Goal: Task Accomplishment & Management: Use online tool/utility

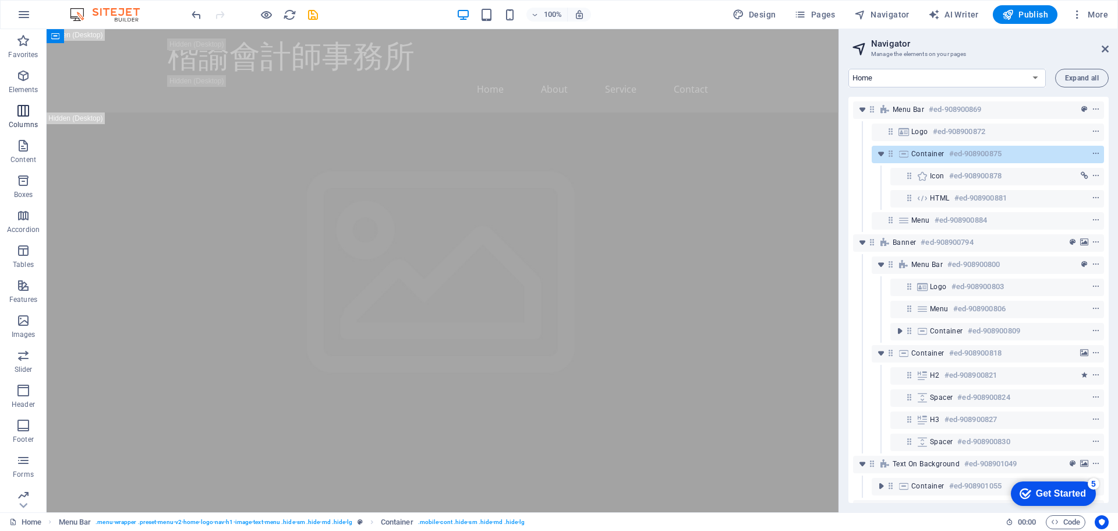
drag, startPoint x: 23, startPoint y: 89, endPoint x: 25, endPoint y: 109, distance: 20.5
click at [23, 89] on p "Elements" at bounding box center [24, 89] width 30 height 9
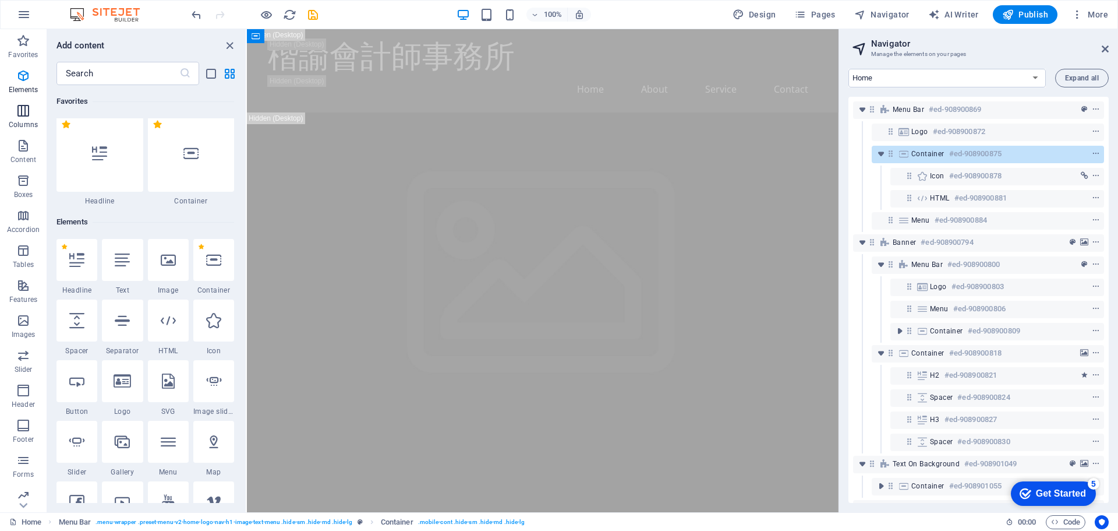
click at [25, 109] on icon "button" at bounding box center [23, 111] width 14 height 14
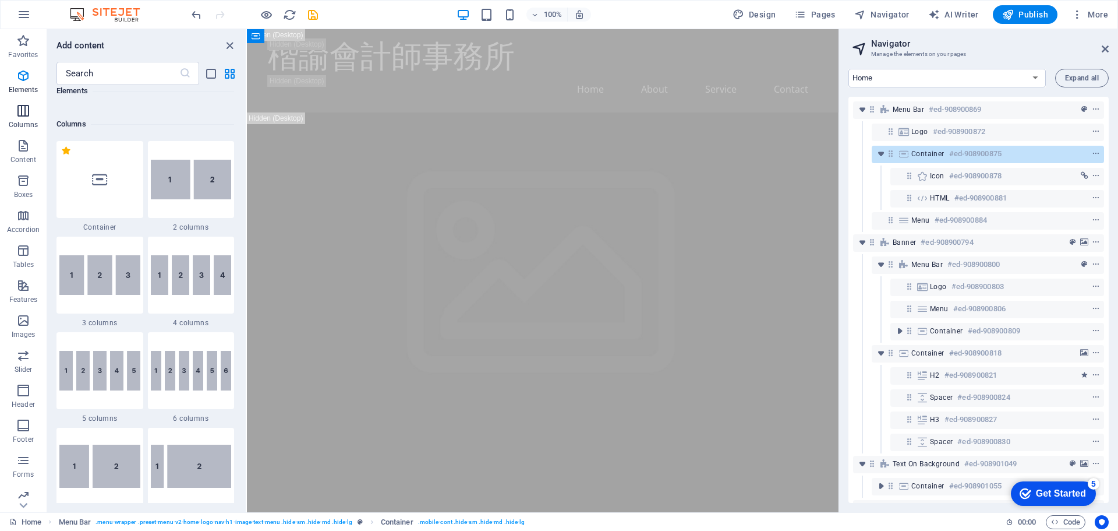
scroll to position [577, 0]
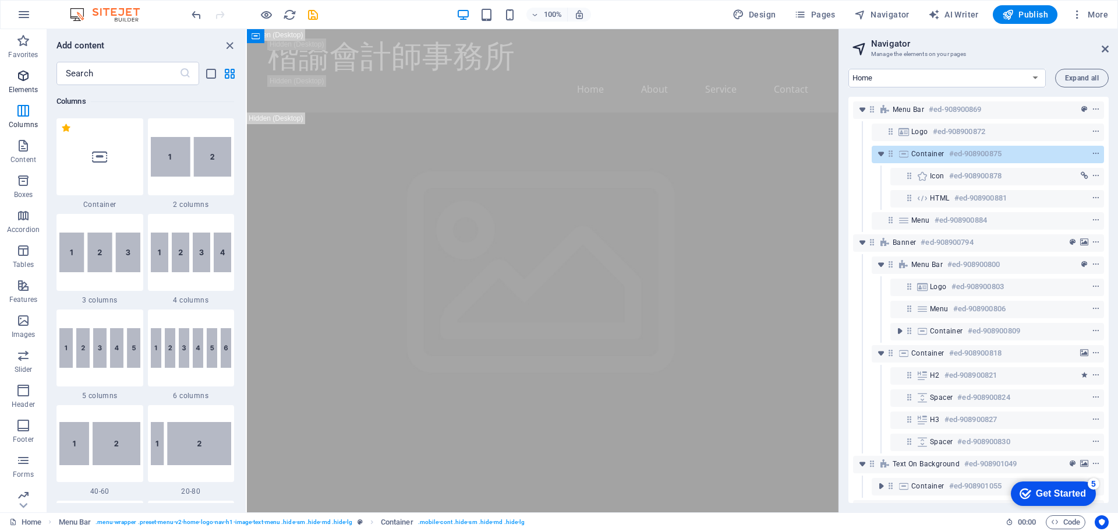
click at [23, 73] on icon "button" at bounding box center [23, 76] width 14 height 14
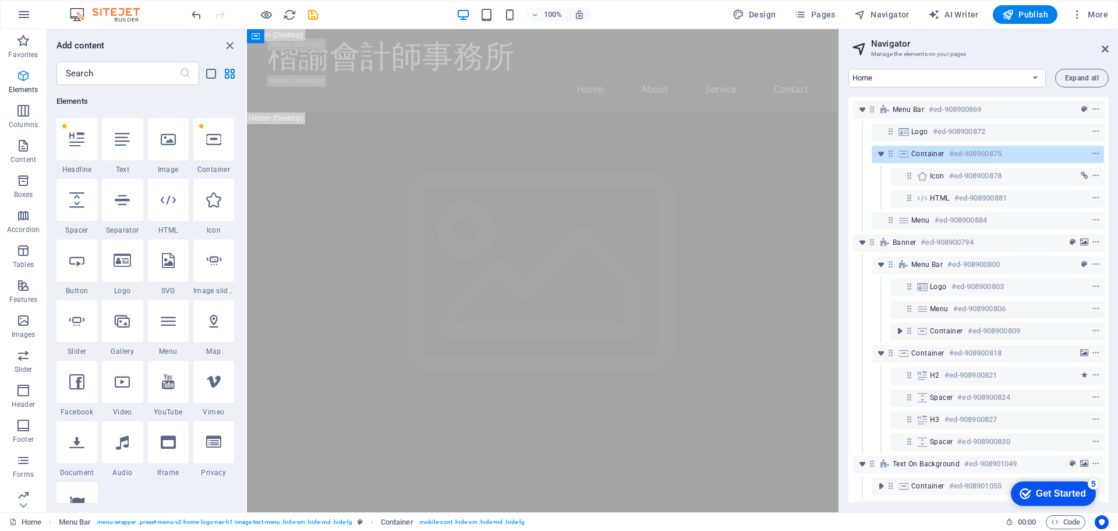
scroll to position [124, 0]
click at [29, 112] on icon "button" at bounding box center [23, 111] width 14 height 14
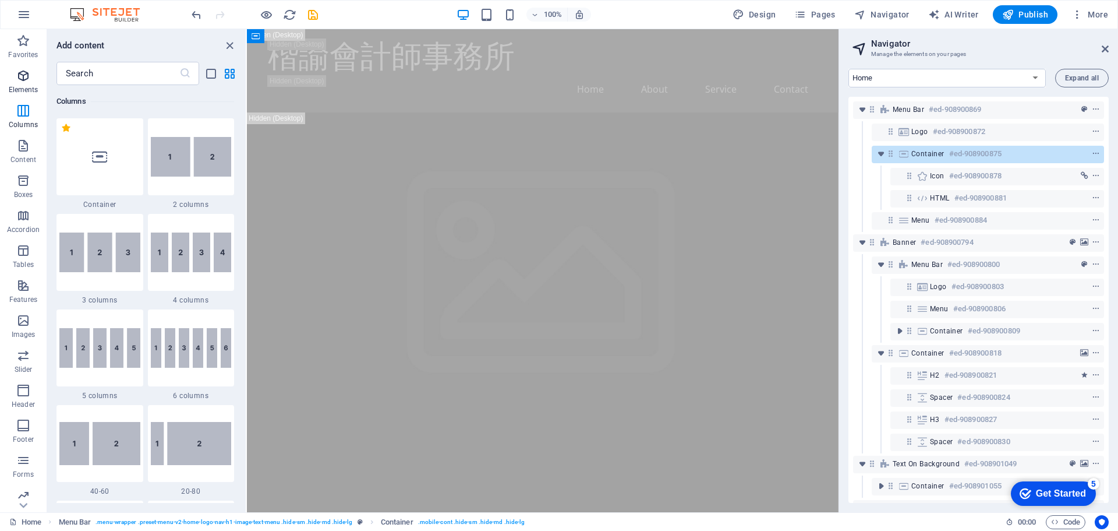
click at [26, 81] on icon "button" at bounding box center [23, 76] width 14 height 14
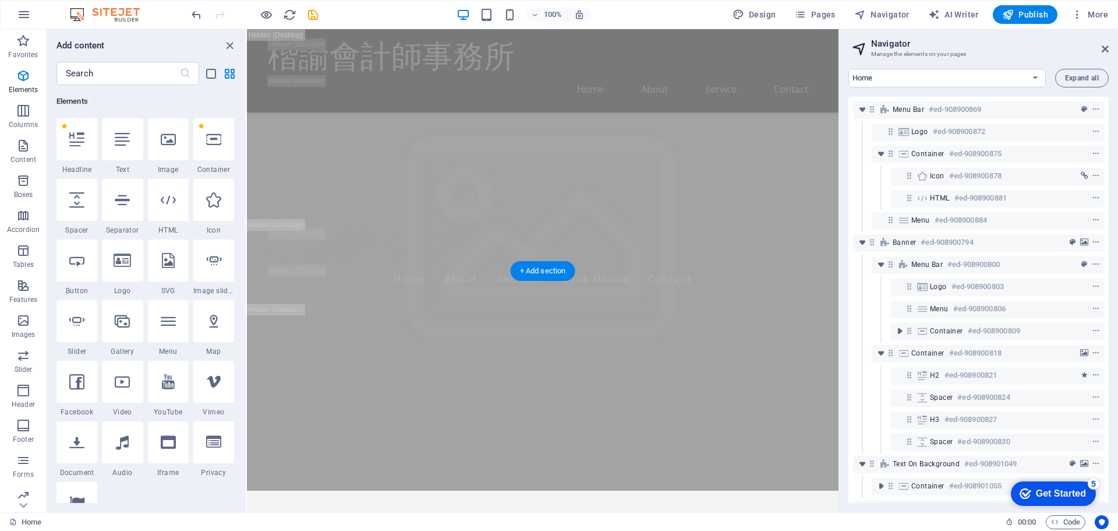
scroll to position [0, 0]
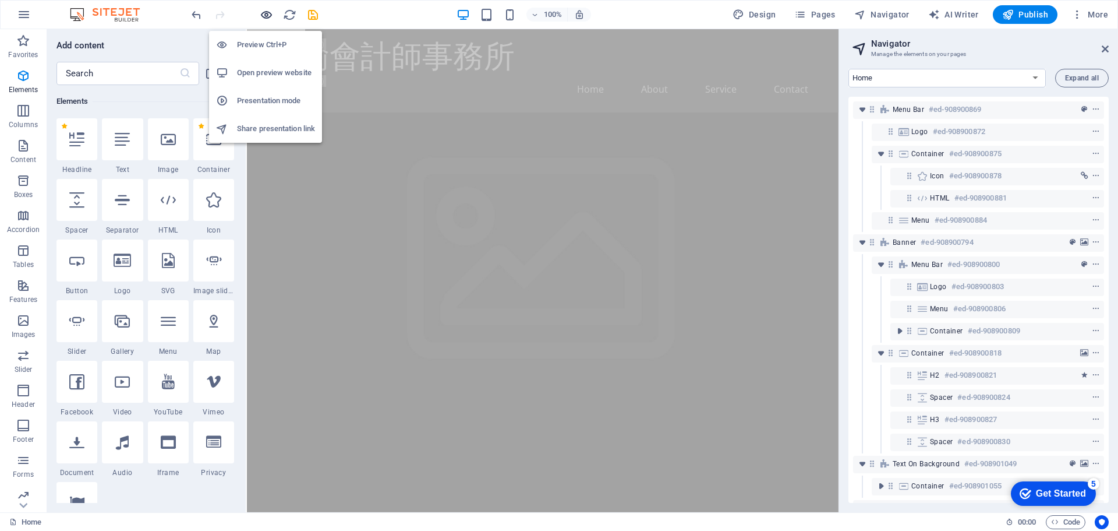
click at [268, 16] on icon "button" at bounding box center [266, 14] width 13 height 13
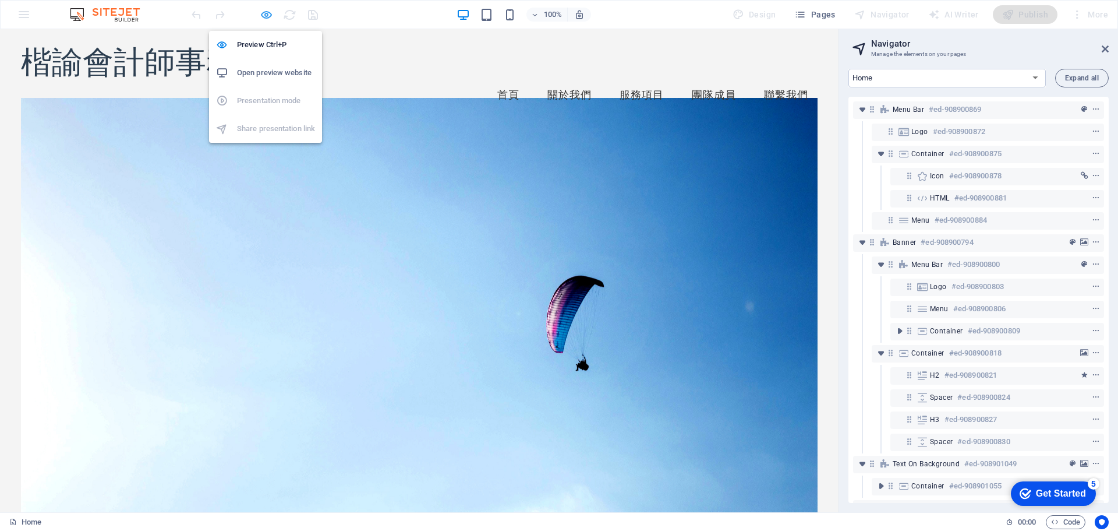
click at [267, 12] on icon "button" at bounding box center [266, 14] width 13 height 13
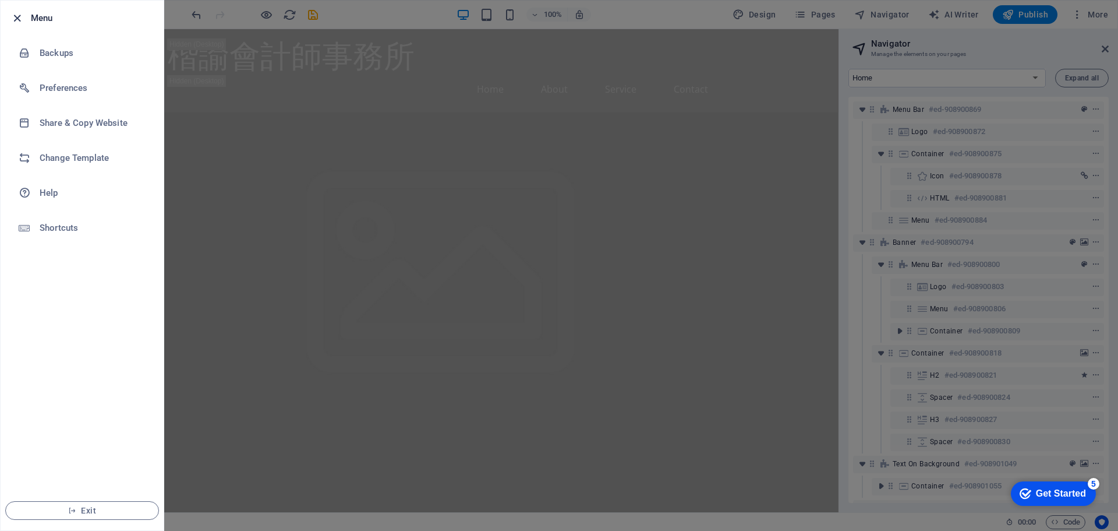
click at [20, 15] on icon "button" at bounding box center [16, 18] width 13 height 13
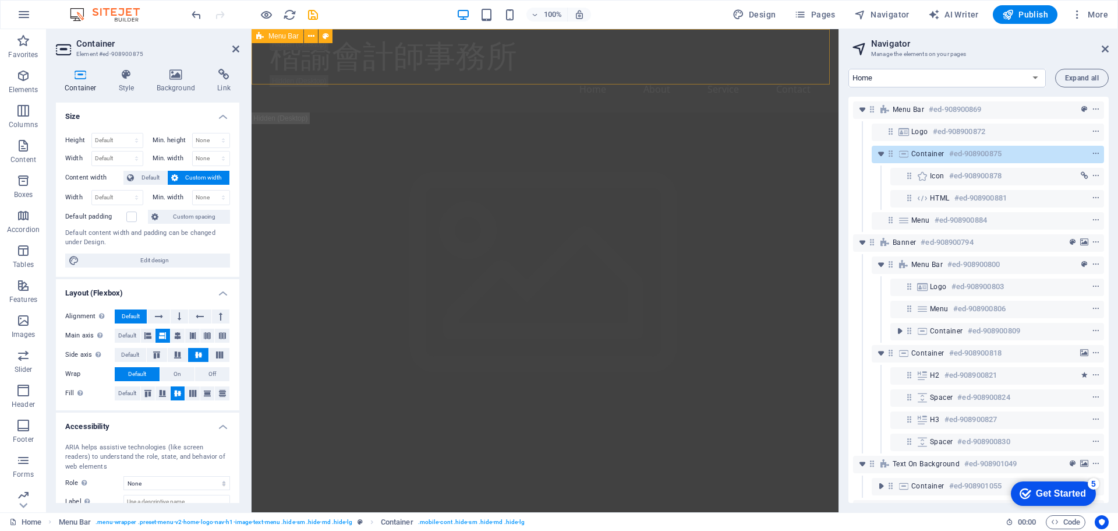
click at [0, 0] on icon at bounding box center [0, 0] width 0 height 0
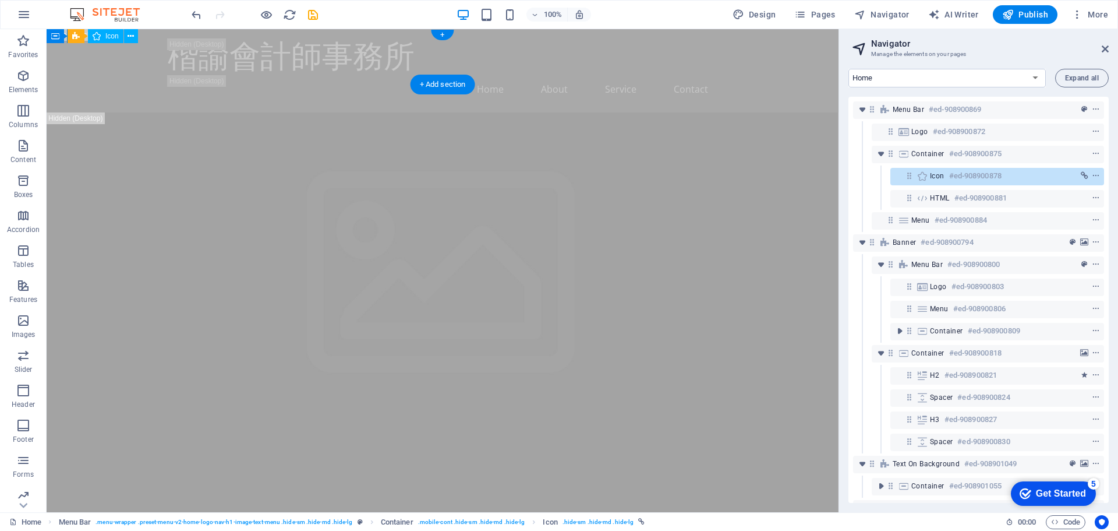
select select "xMidYMid"
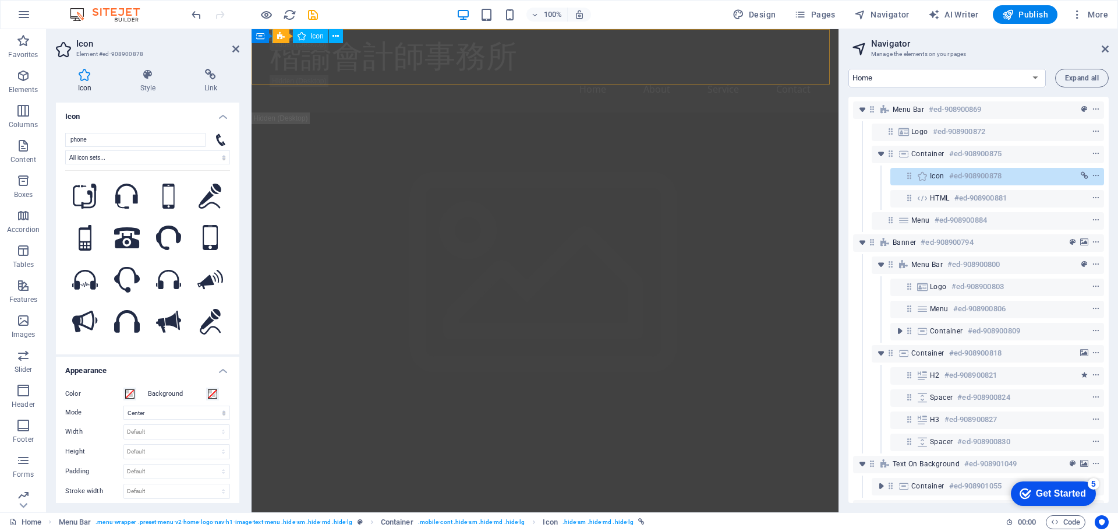
click at [203, 157] on select "All icon sets... IcoFont Ionicons FontAwesome Brands FontAwesome Duotone FontAw…" at bounding box center [147, 157] width 165 height 14
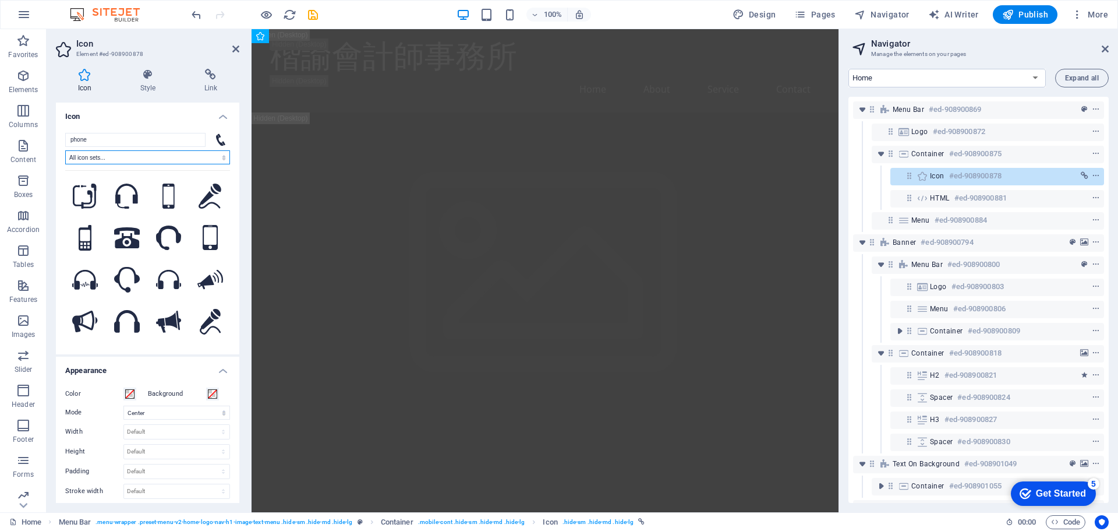
click at [204, 155] on select "All icon sets... IcoFont Ionicons FontAwesome Brands FontAwesome Duotone FontAw…" at bounding box center [147, 157] width 165 height 14
click at [207, 153] on select "All icon sets... IcoFont Ionicons FontAwesome Brands FontAwesome Duotone FontAw…" at bounding box center [147, 157] width 165 height 14
drag, startPoint x: 215, startPoint y: 154, endPoint x: 221, endPoint y: 154, distance: 5.9
click at [215, 154] on select "All icon sets... IcoFont Ionicons FontAwesome Brands FontAwesome Duotone FontAw…" at bounding box center [147, 157] width 165 height 14
click at [87, 78] on icon at bounding box center [85, 75] width 58 height 12
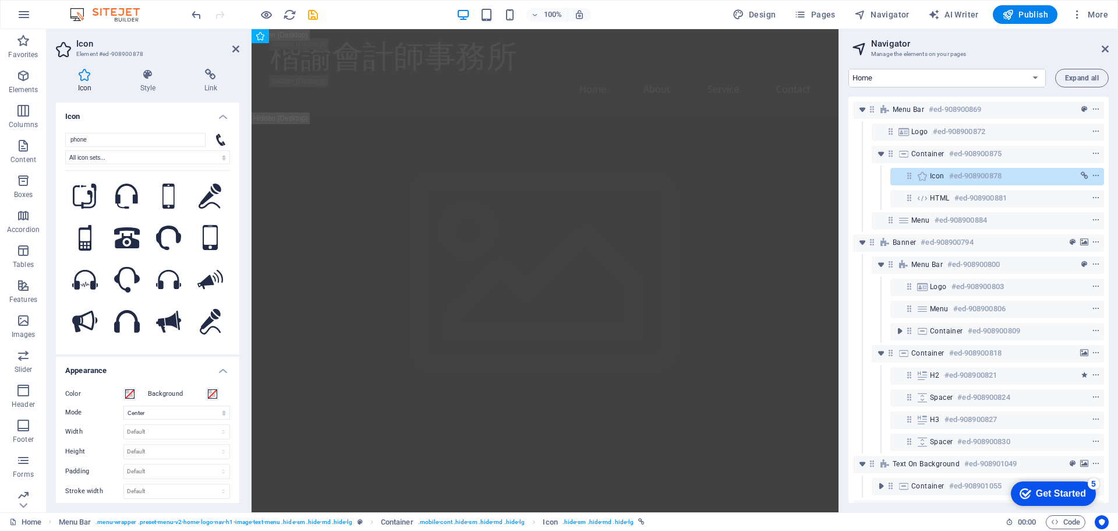
click at [87, 78] on icon at bounding box center [85, 75] width 58 height 12
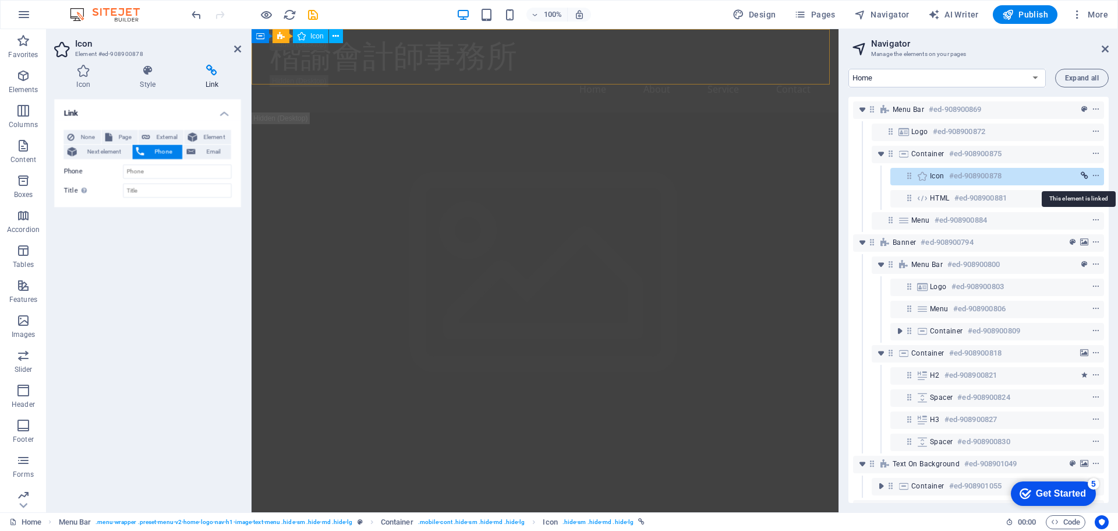
click at [1094, 174] on icon "context-menu" at bounding box center [1096, 176] width 8 height 8
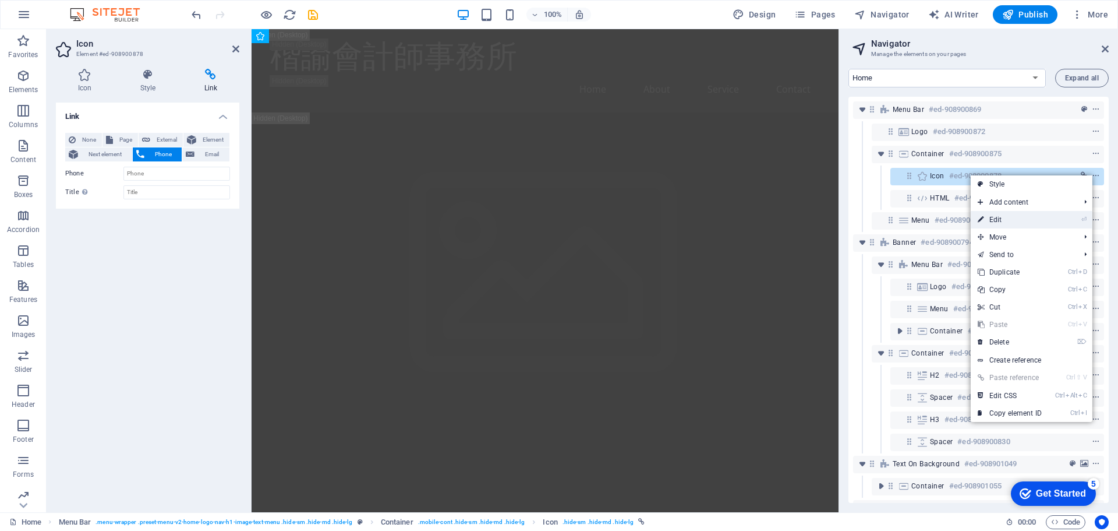
click at [1066, 220] on li "⏎ Edit" at bounding box center [1032, 219] width 122 height 17
click at [983, 221] on link "⏎ Edit" at bounding box center [1010, 219] width 78 height 17
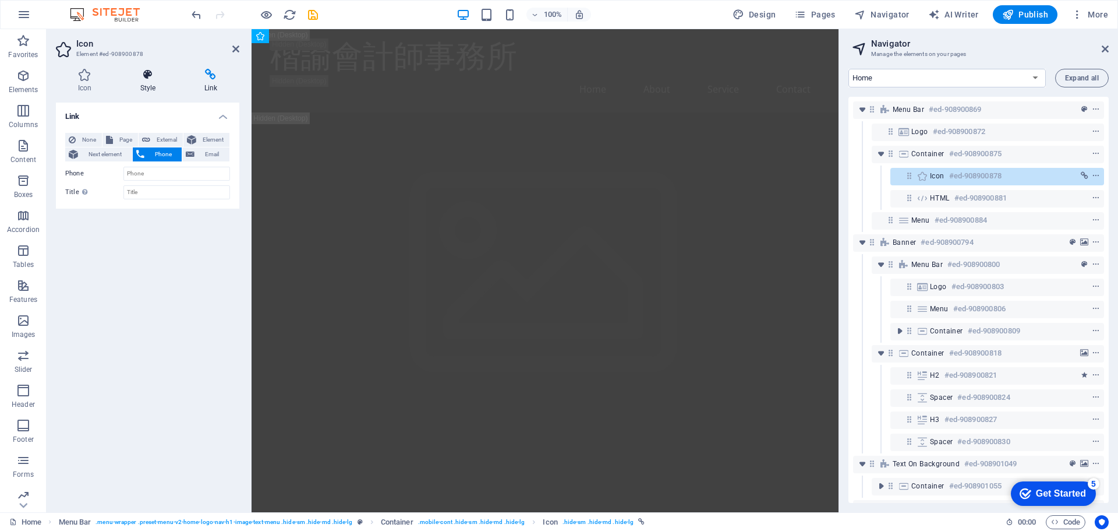
click at [148, 84] on h4 "Style" at bounding box center [150, 81] width 64 height 24
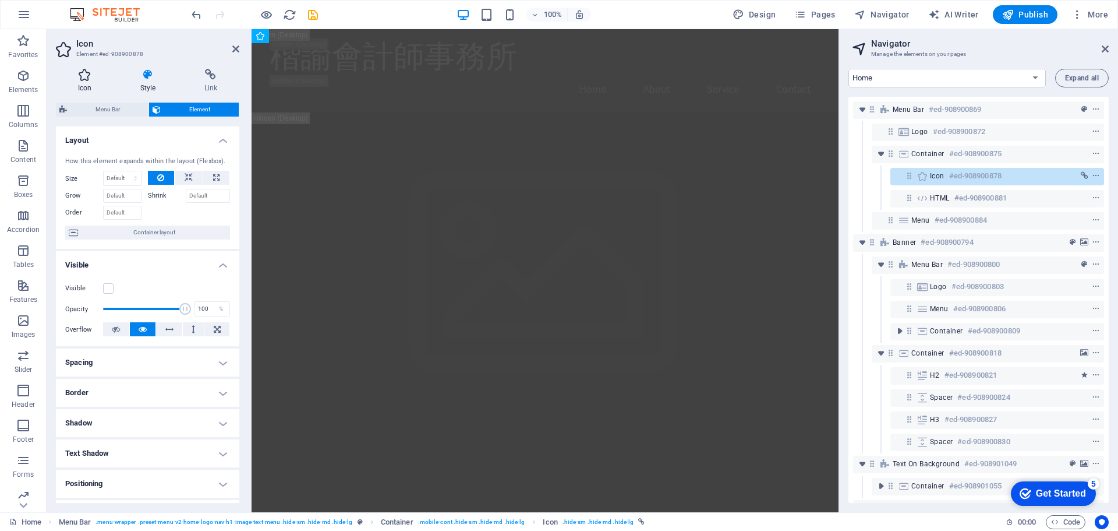
click at [84, 83] on h4 "Icon" at bounding box center [87, 81] width 62 height 24
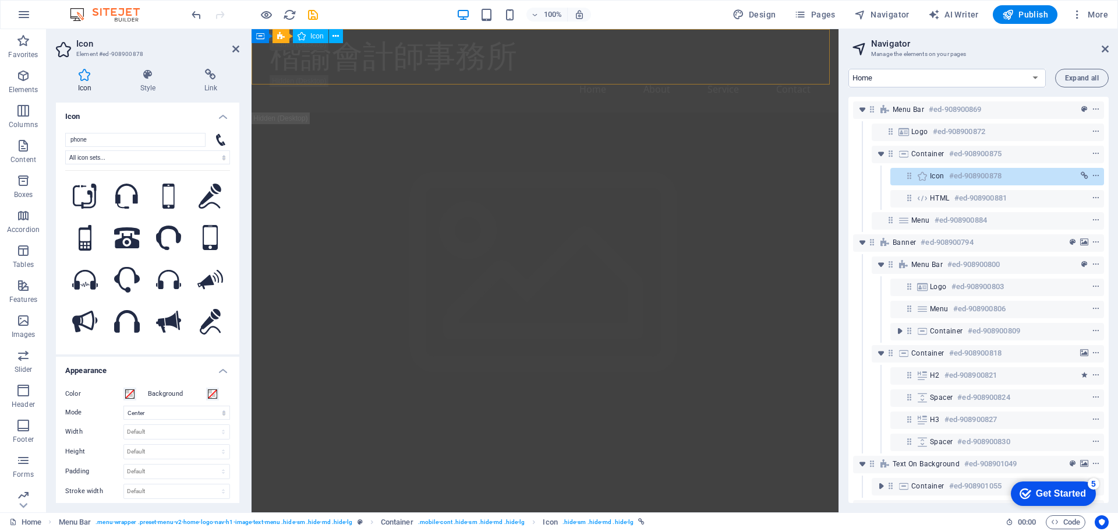
click at [921, 176] on icon at bounding box center [922, 175] width 13 height 9
click at [0, 0] on icon at bounding box center [0, 0] width 0 height 0
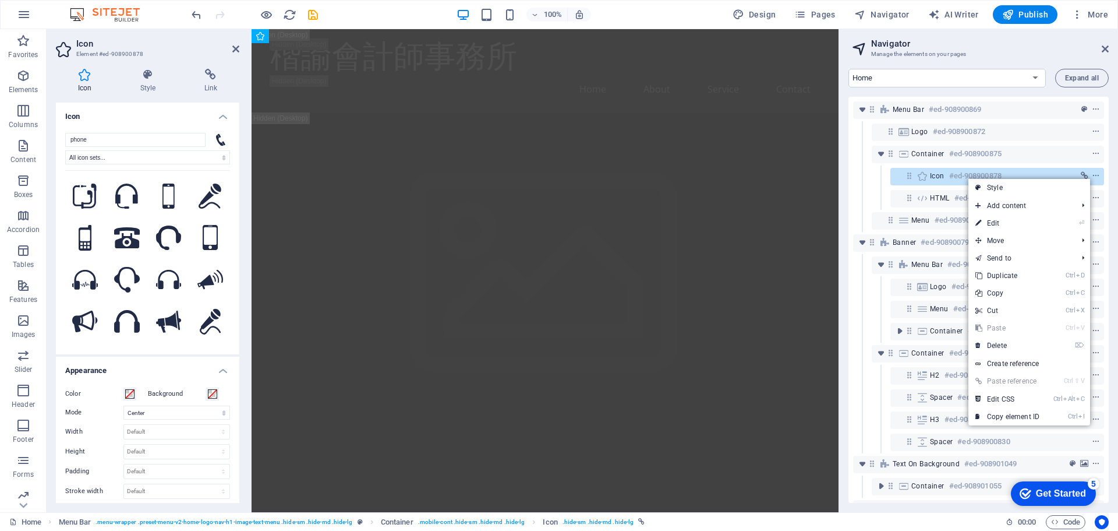
click at [984, 76] on select "Home Subpage Legal Notice Privacy New Collection: Single Page Layout Real Estat…" at bounding box center [946, 78] width 197 height 19
click at [848, 69] on select "Home Subpage Legal Notice Privacy New Collection: Single Page Layout Real Estat…" at bounding box center [946, 78] width 197 height 19
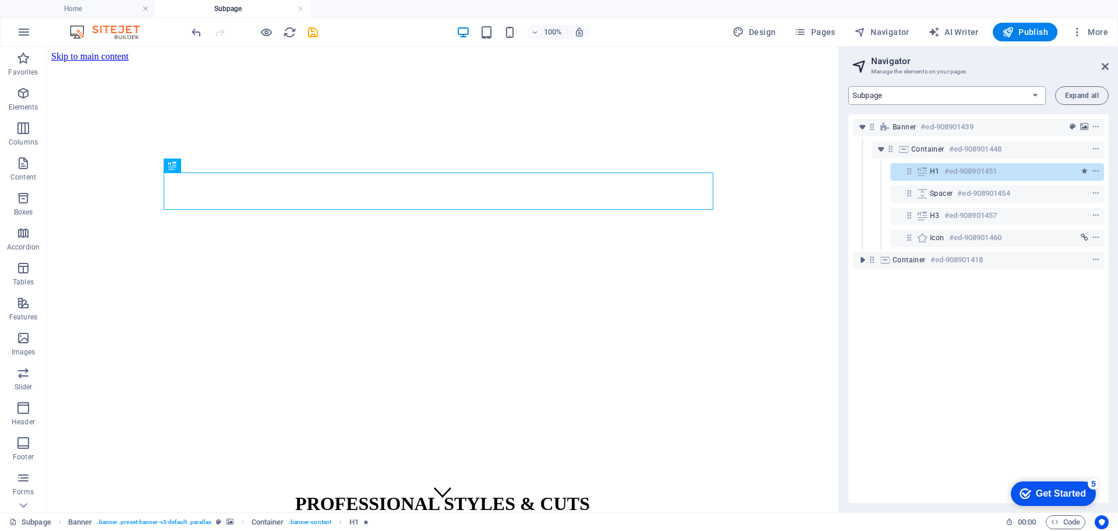
click at [951, 87] on select "Home Subpage Legal Notice Privacy New Collection: Single Page Layout Real Estat…" at bounding box center [946, 95] width 197 height 19
click at [848, 86] on select "Home Subpage Legal Notice Privacy New Collection: Single Page Layout Real Estat…" at bounding box center [946, 95] width 197 height 19
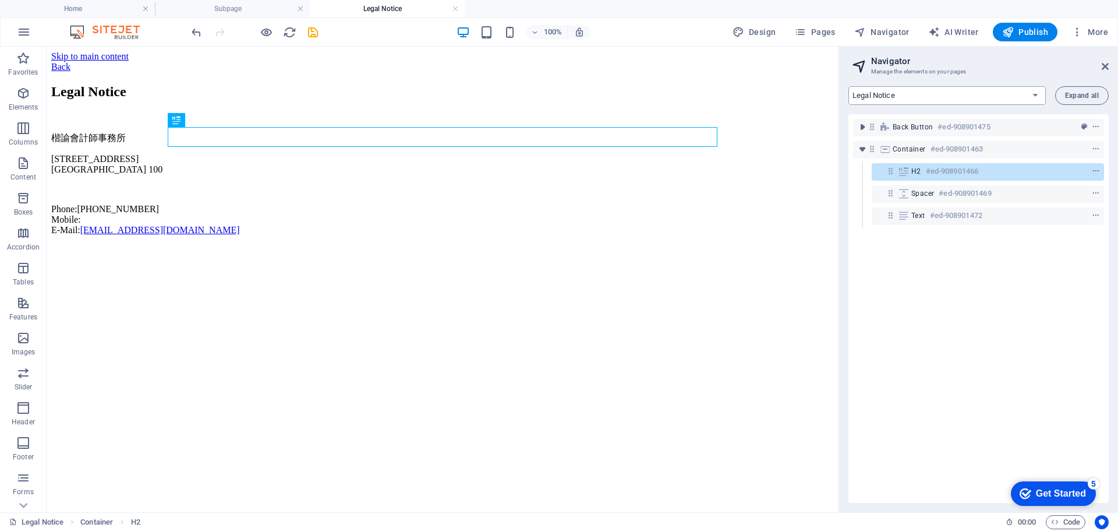
click at [934, 97] on select "Home Subpage Legal Notice Privacy New Collection: Single Page Layout Real Estat…" at bounding box center [946, 95] width 197 height 19
click at [848, 86] on select "Home Subpage Legal Notice Privacy New Collection: Single Page Layout Real Estat…" at bounding box center [946, 95] width 197 height 19
click at [931, 94] on select "Home Subpage Legal Notice Privacy New Collection: Single Page Layout Real Estat…" at bounding box center [946, 95] width 197 height 19
click at [848, 86] on select "Home Subpage Legal Notice Privacy New Collection: Single Page Layout Real Estat…" at bounding box center [946, 95] width 197 height 19
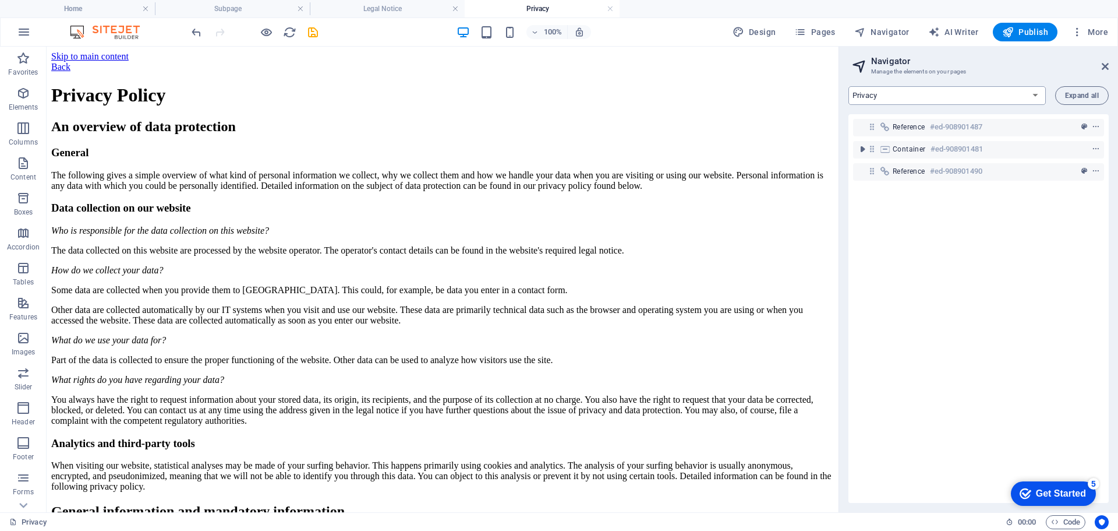
click at [925, 93] on select "Home Subpage Legal Notice Privacy New Collection: Single Page Layout Real Estat…" at bounding box center [946, 95] width 197 height 19
select select "17030164-en"
click at [848, 86] on select "Home Subpage Legal Notice Privacy New Collection: Single Page Layout Real Estat…" at bounding box center [946, 95] width 197 height 19
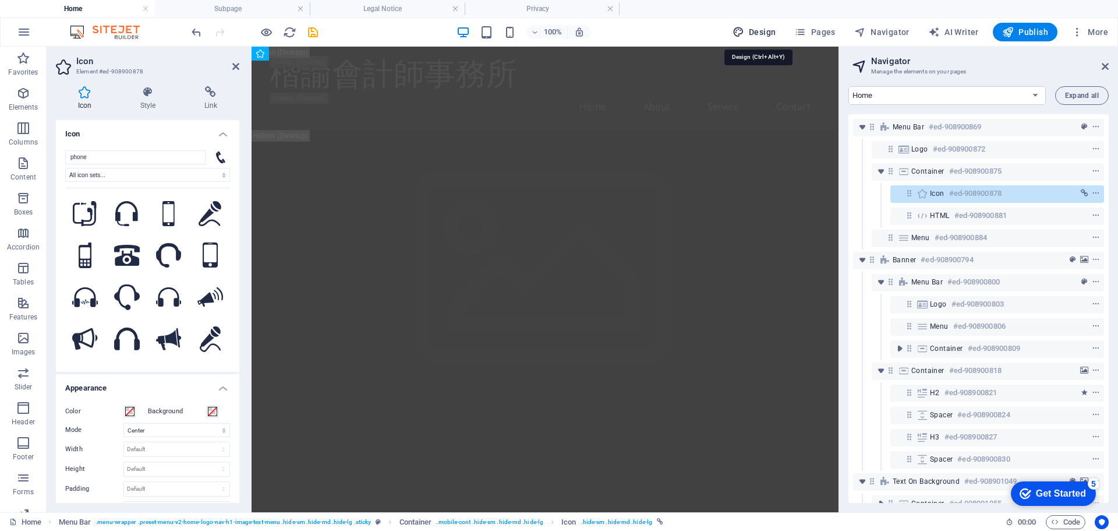
click at [744, 33] on icon "button" at bounding box center [739, 32] width 12 height 12
select select "px"
select select "200"
select select "px"
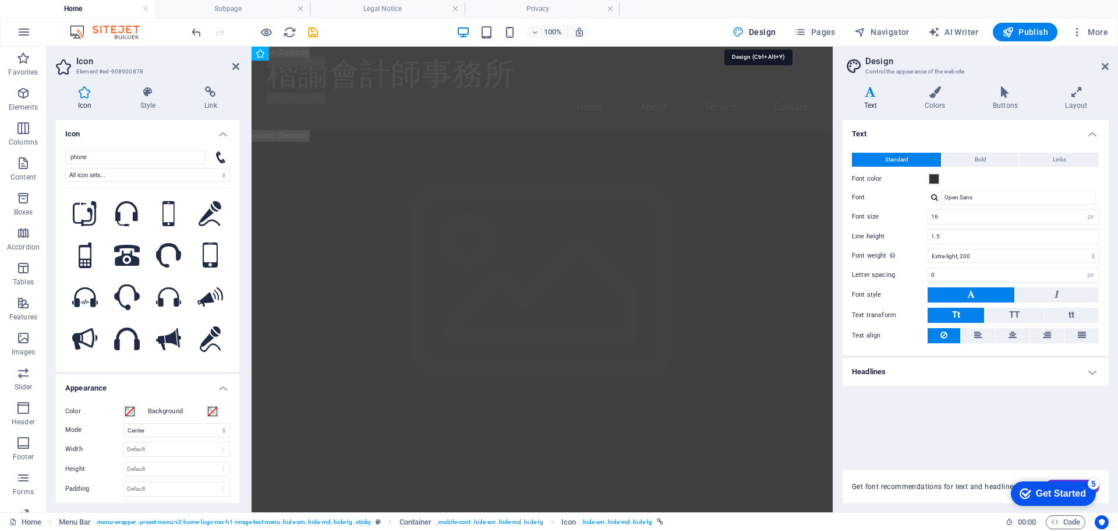
click at [748, 33] on span "Design" at bounding box center [755, 32] width 44 height 12
click at [593, 520] on span ". hide-sm .hide-md .hide-lg" at bounding box center [616, 522] width 71 height 14
click at [503, 518] on span ". mobile-cont .hide-sm .hide-md .hide-lg" at bounding box center [489, 522] width 107 height 14
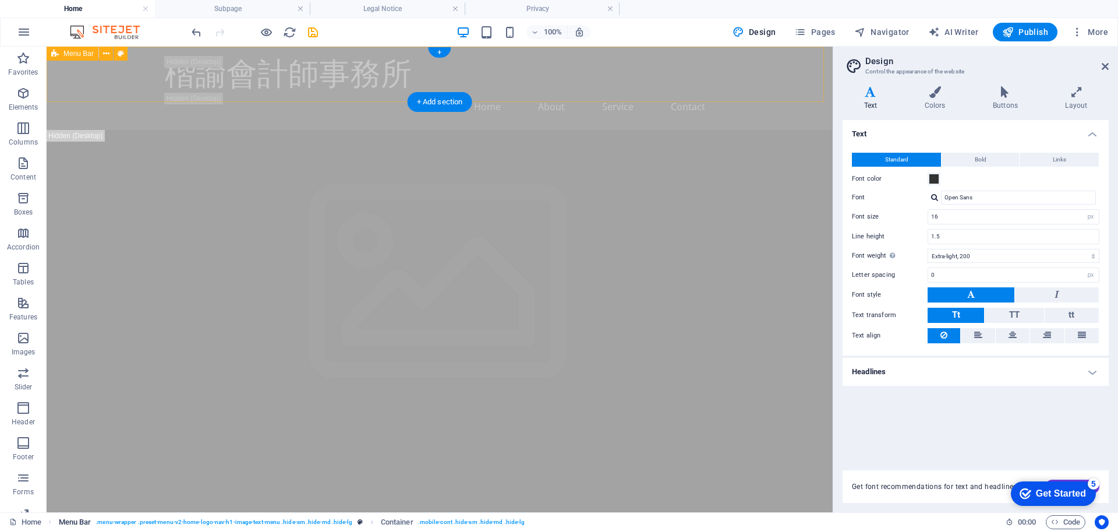
click at [319, 520] on span ". menu-wrapper .preset-menu-v2-home-logo-nav-h1-image-text-menu .hide-sm .hide-…" at bounding box center [224, 522] width 257 height 14
click at [148, 524] on span ". menu-wrapper .preset-menu-v2-home-logo-nav-h1-image-text-menu .hide-sm .hide-…" at bounding box center [224, 522] width 257 height 14
click at [75, 518] on span "Menu Bar" at bounding box center [75, 522] width 33 height 14
click at [358, 524] on icon "breadcrumb" at bounding box center [360, 521] width 5 height 6
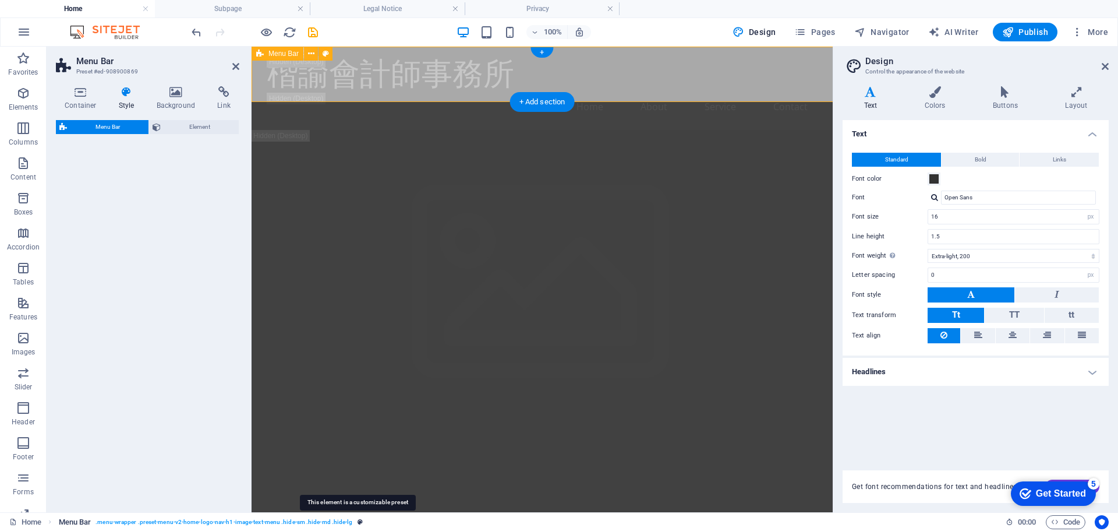
select select "rem"
select select "preset-menu-v2-home-logo-nav-h1-image-text-menu"
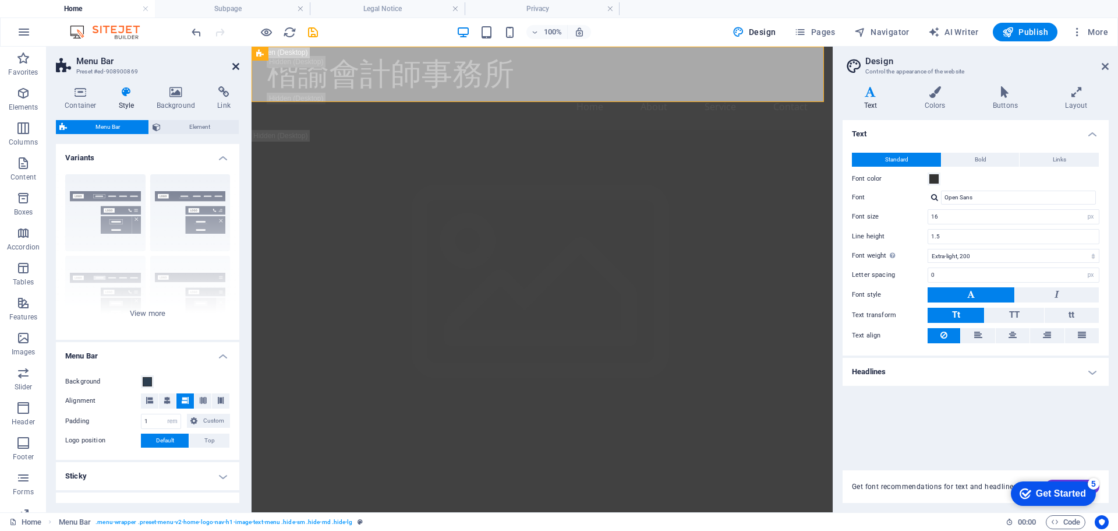
click at [238, 69] on icon at bounding box center [235, 66] width 7 height 9
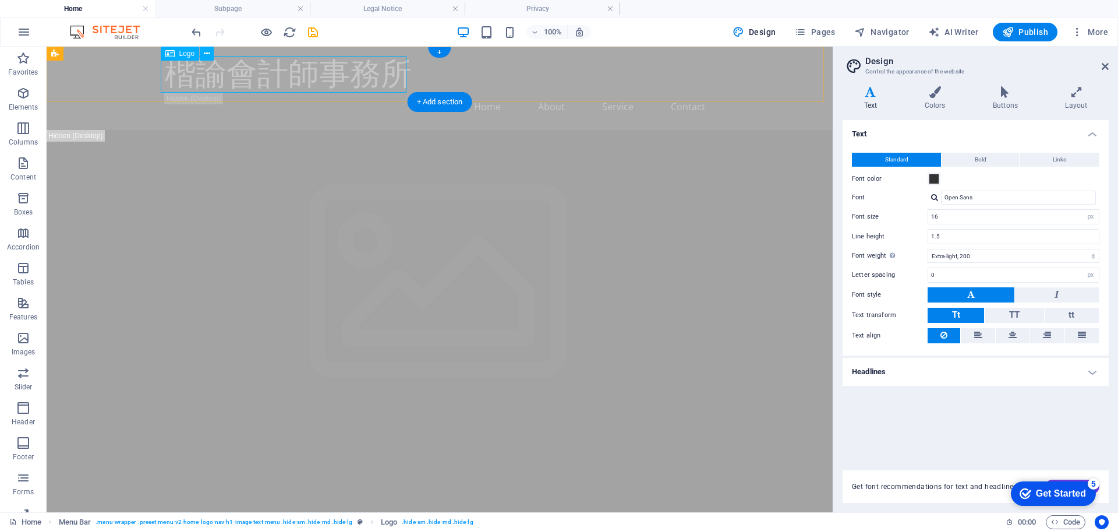
click at [326, 73] on div "楷諭會計師事務所" at bounding box center [440, 74] width 550 height 37
click at [0, 0] on span "Logo" at bounding box center [0, 0] width 0 height 0
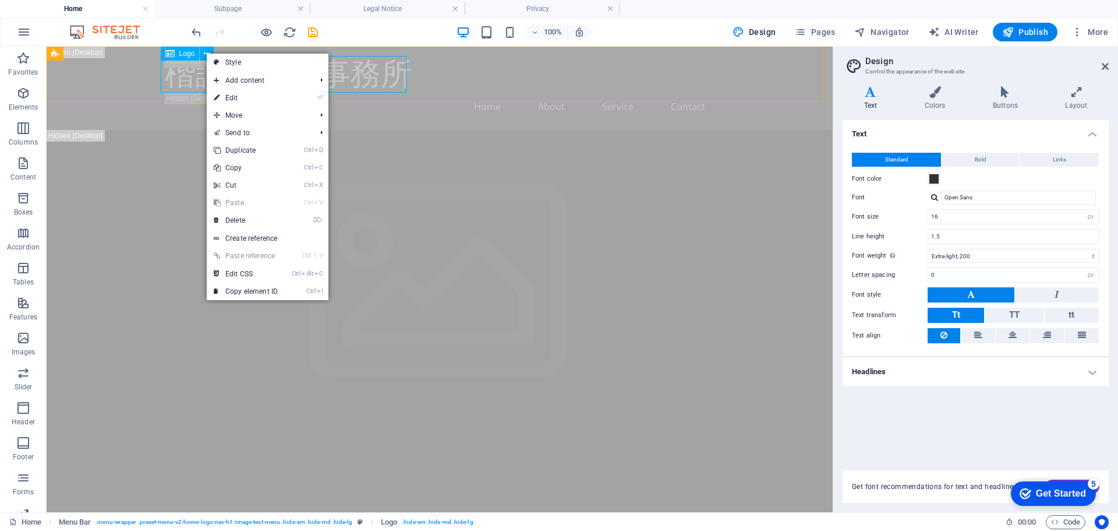
click at [0, 0] on span "Logo" at bounding box center [0, 0] width 0 height 0
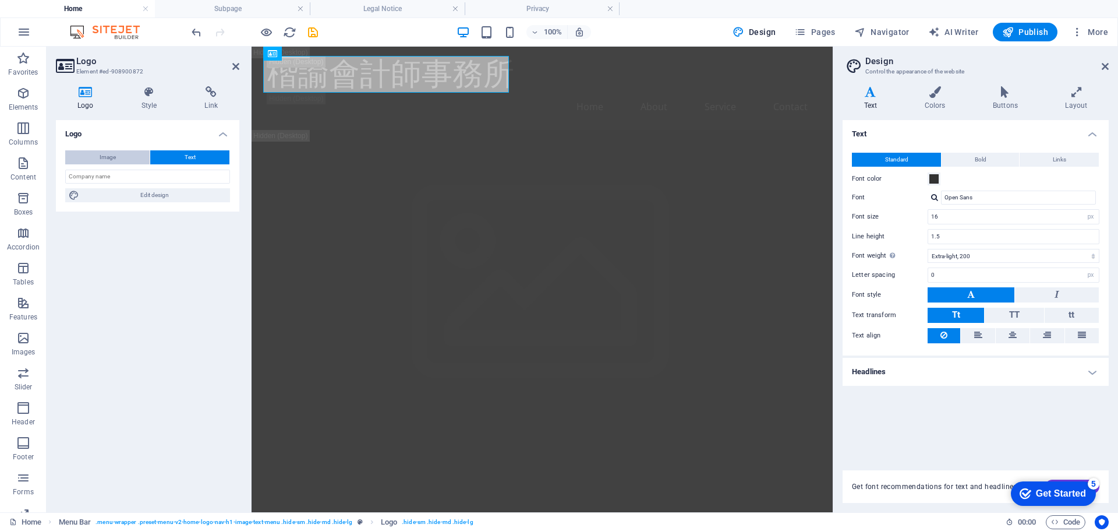
click at [112, 162] on span "Image" at bounding box center [108, 157] width 16 height 14
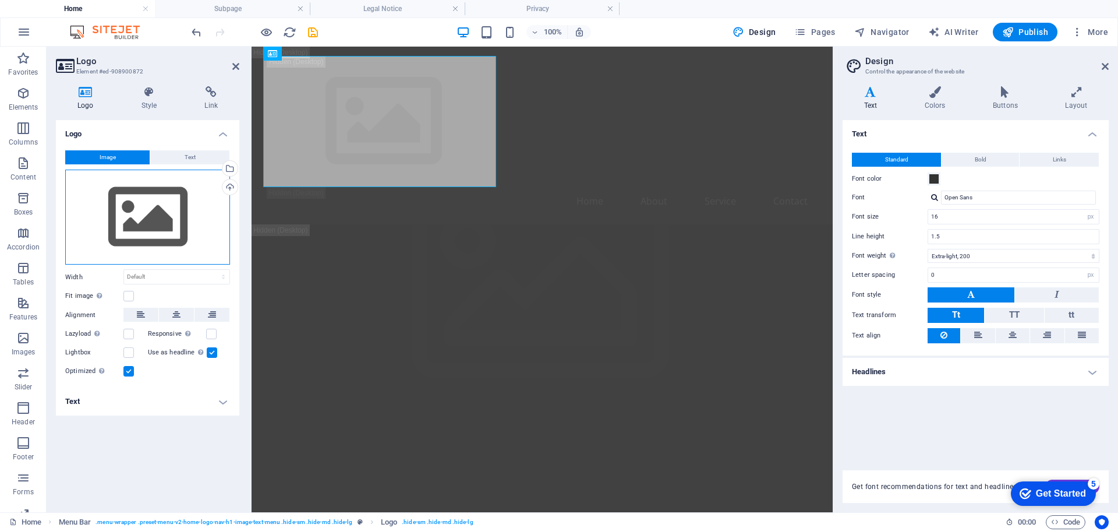
click at [176, 206] on div "Drag files here, click to choose files or select files from Files or our free s…" at bounding box center [147, 217] width 165 height 96
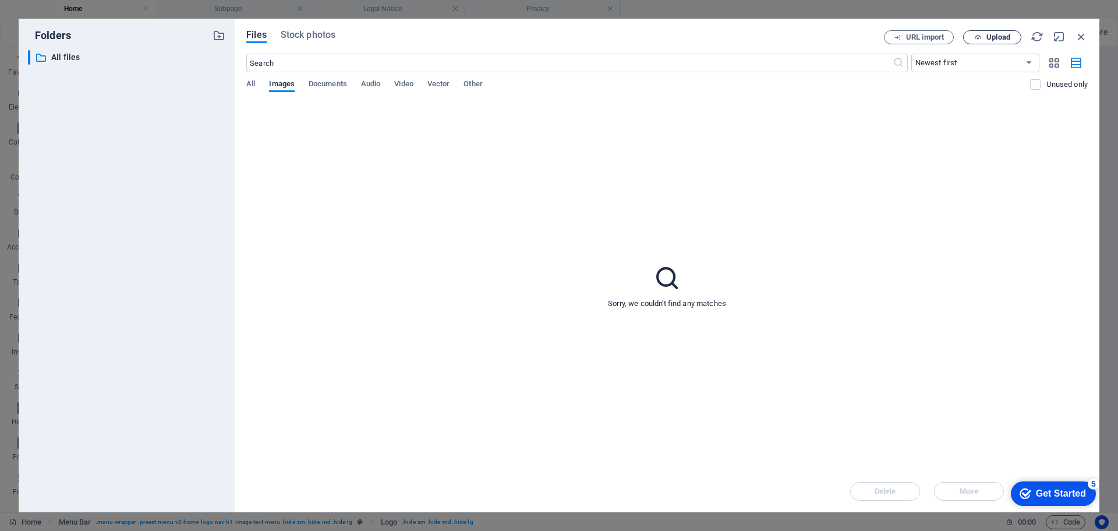
click at [989, 40] on span "Upload" at bounding box center [998, 37] width 24 height 7
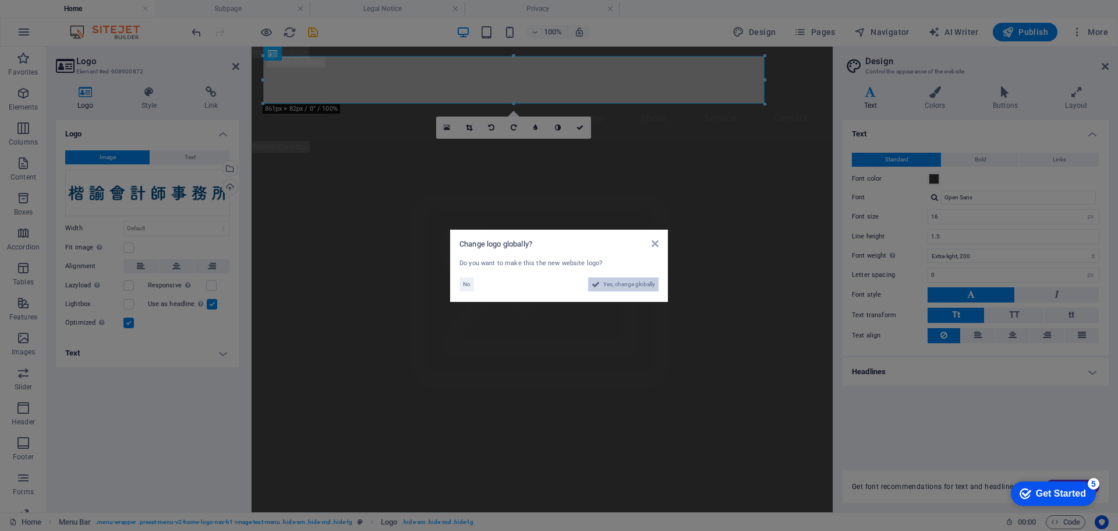
click at [628, 285] on span "Yes, change globally" at bounding box center [629, 284] width 52 height 14
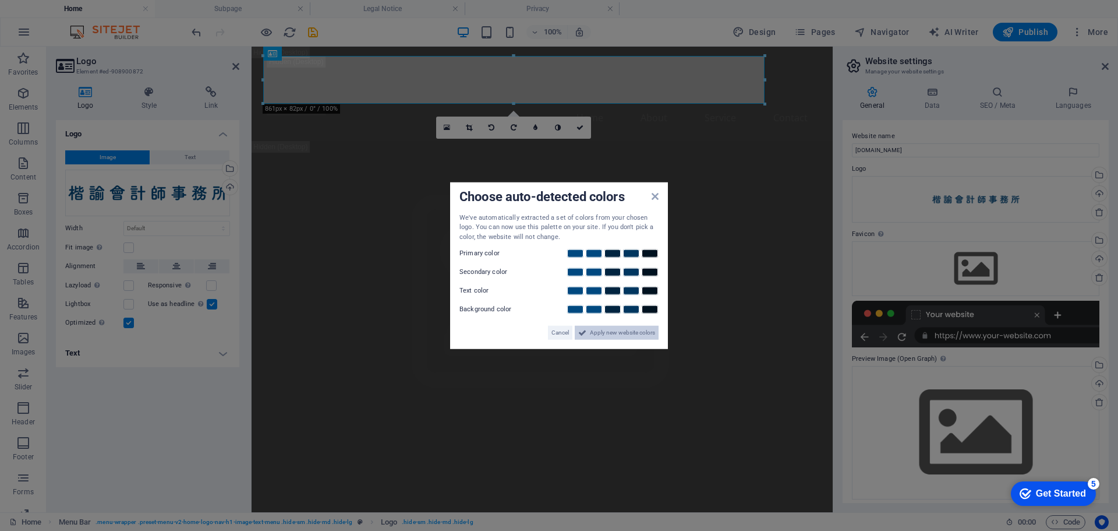
click at [612, 333] on span "Apply new website colors" at bounding box center [622, 333] width 65 height 14
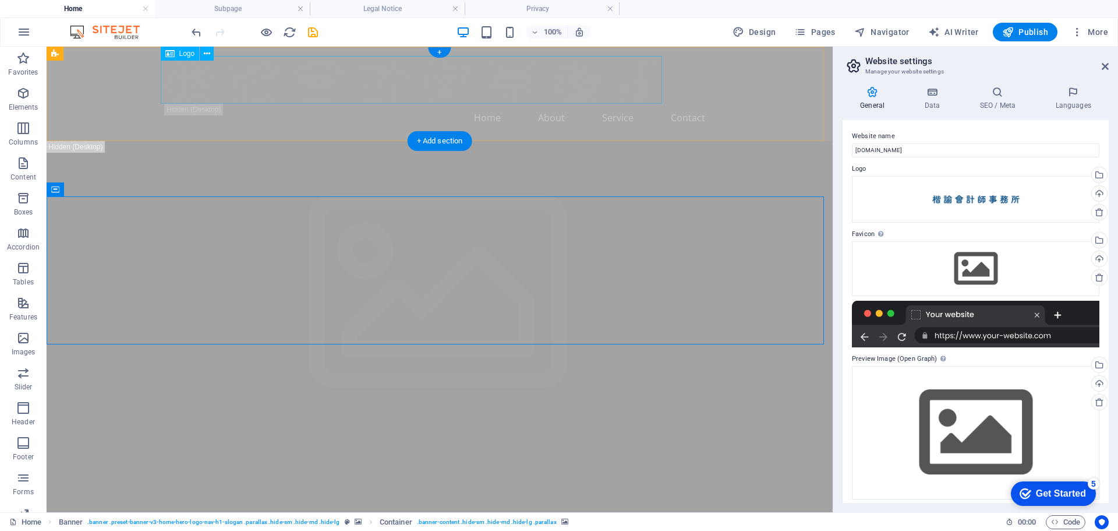
click at [570, 76] on div at bounding box center [440, 80] width 550 height 48
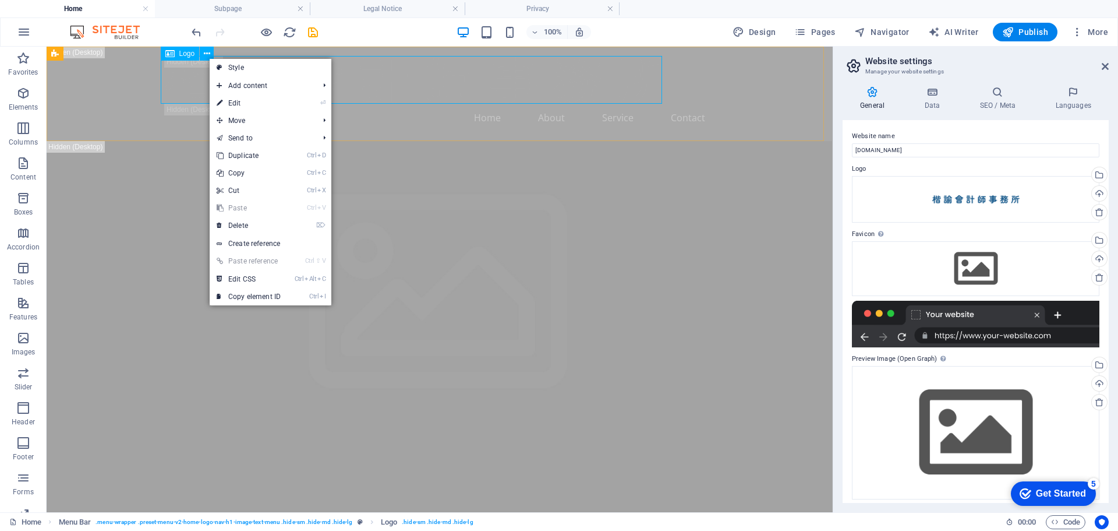
click at [0, 0] on span "Logo" at bounding box center [0, 0] width 0 height 0
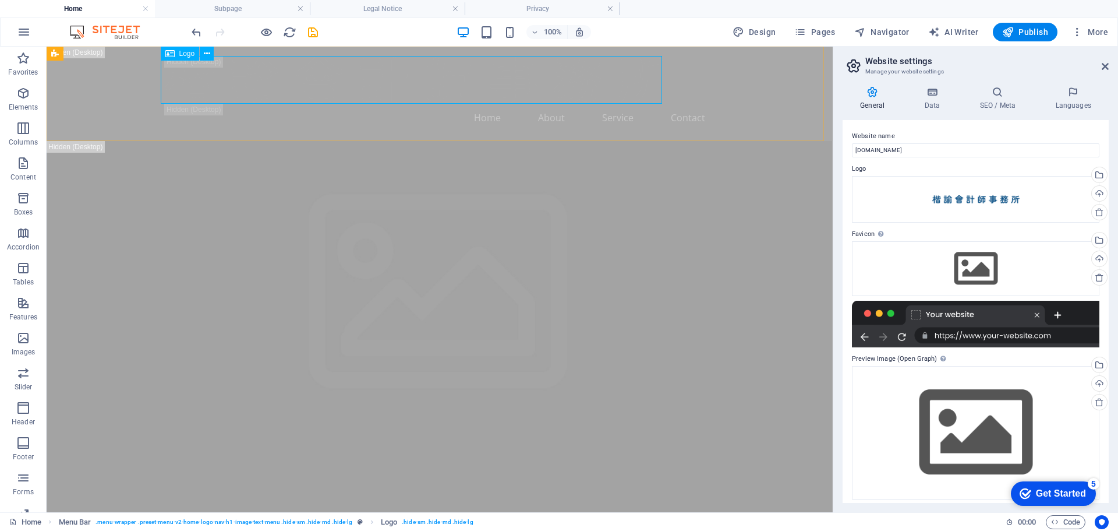
click at [176, 54] on div "Logo" at bounding box center [180, 54] width 39 height 14
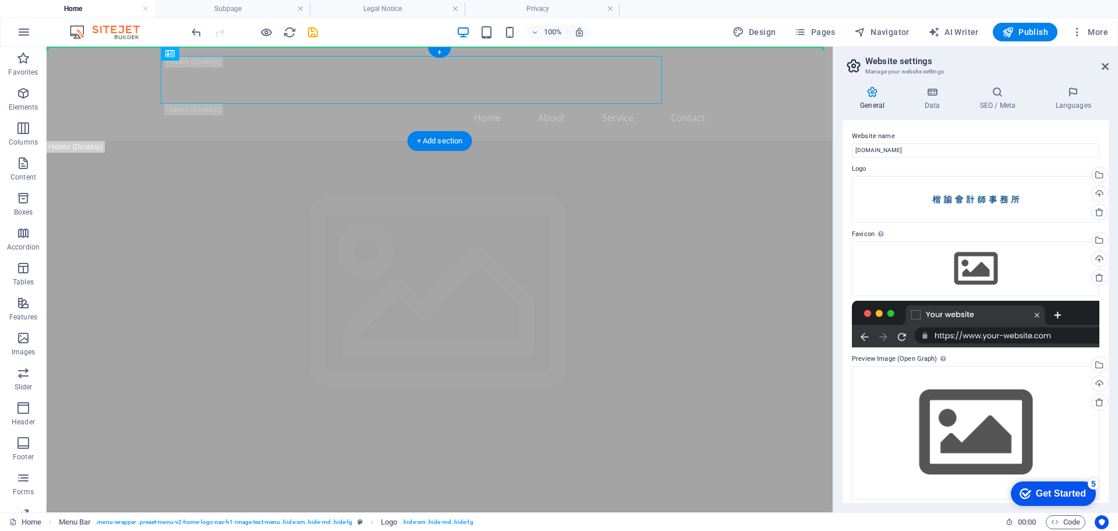
drag, startPoint x: 223, startPoint y: 101, endPoint x: 150, endPoint y: 55, distance: 85.8
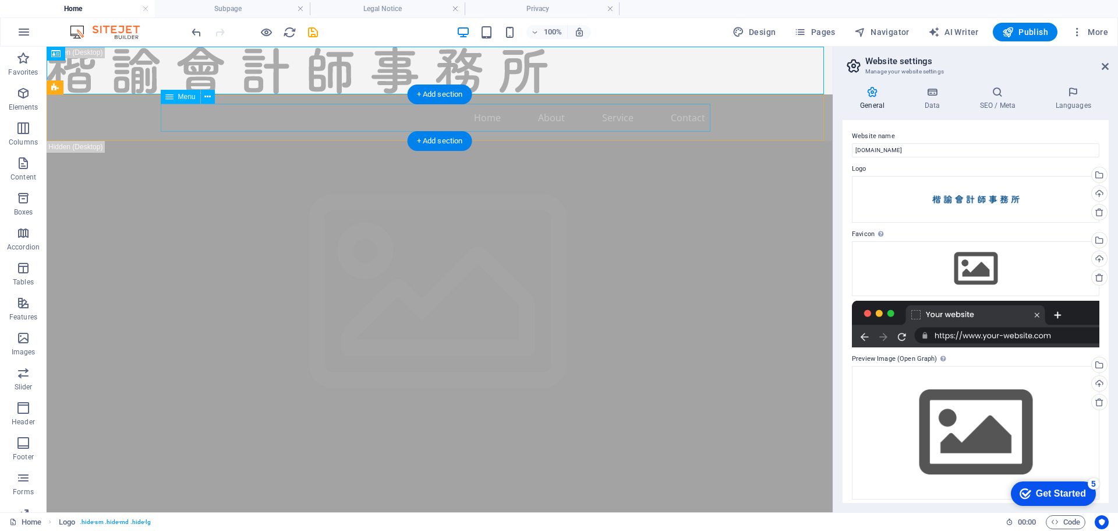
click at [329, 120] on nav "Home About Service Contact" at bounding box center [440, 118] width 550 height 28
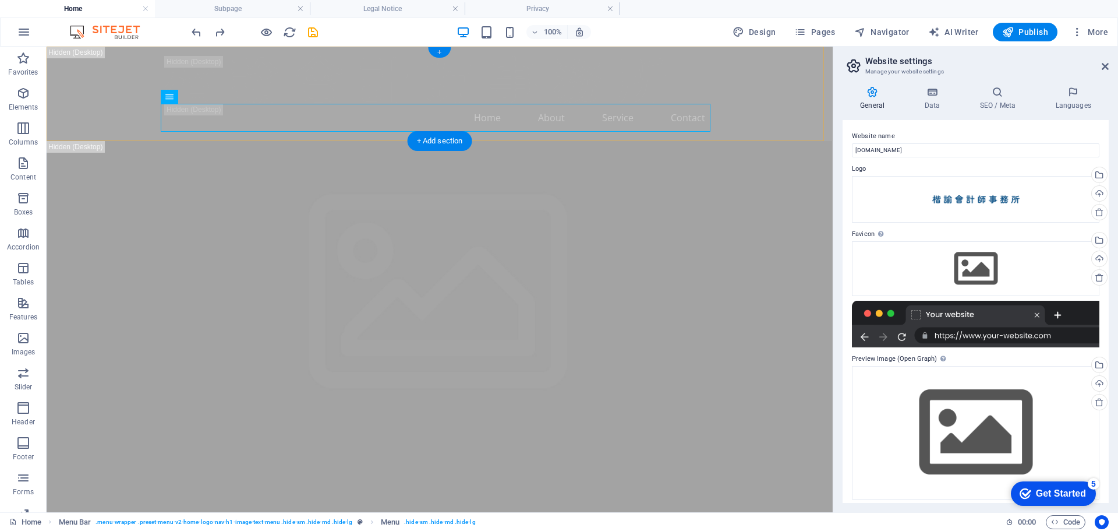
click at [439, 51] on div "+" at bounding box center [439, 52] width 23 height 10
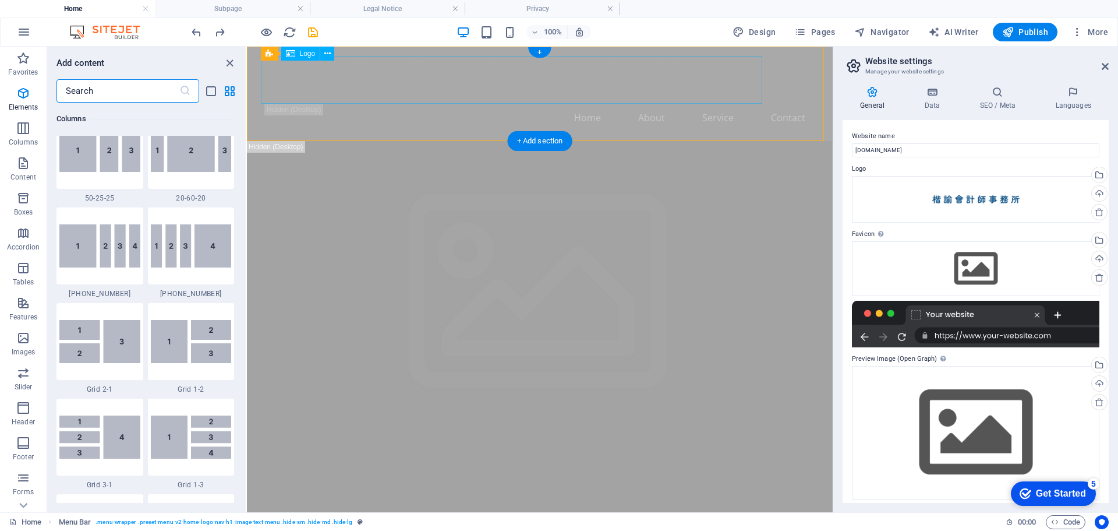
scroll to position [2038, 0]
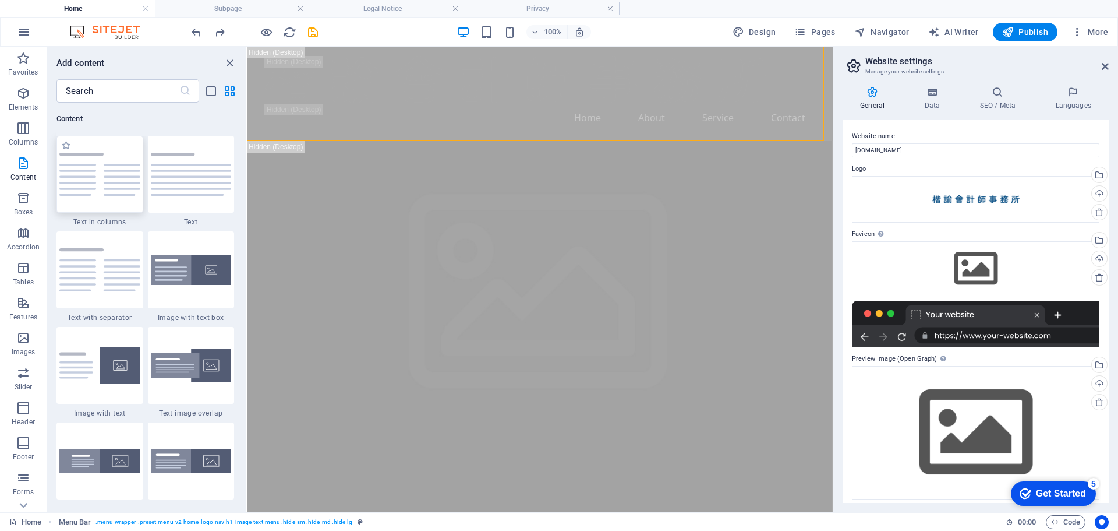
click at [107, 181] on img at bounding box center [99, 174] width 81 height 43
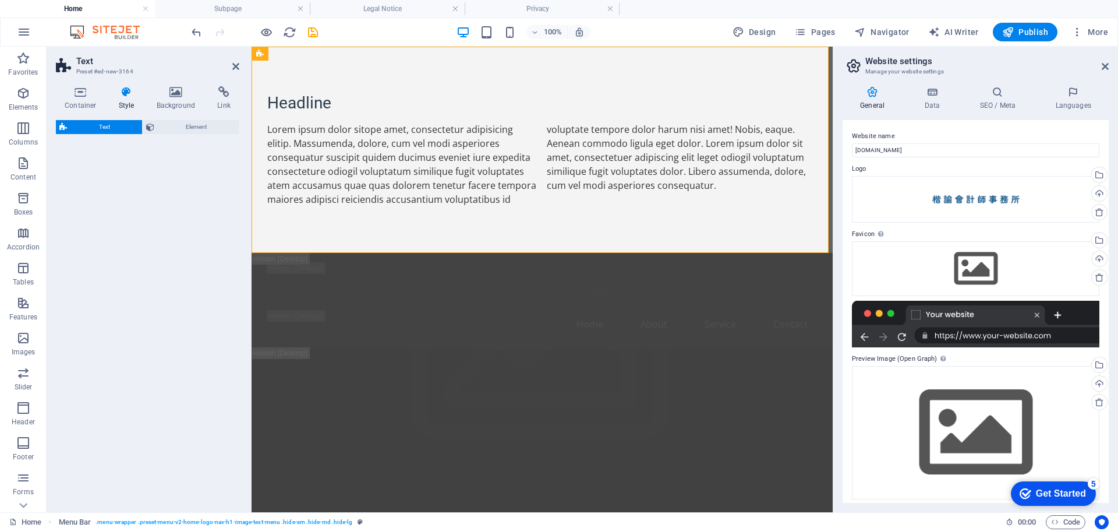
select select "rem"
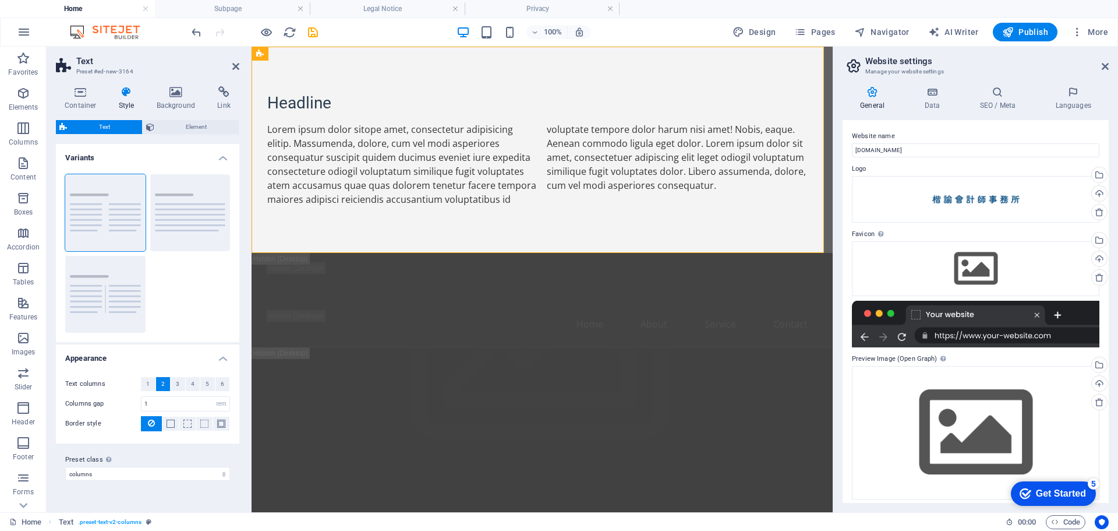
click at [124, 182] on div "Text Element Layout How this element expands within the layout (Flexbox). Size …" at bounding box center [147, 311] width 183 height 383
click at [291, 54] on icon at bounding box center [294, 54] width 6 height 12
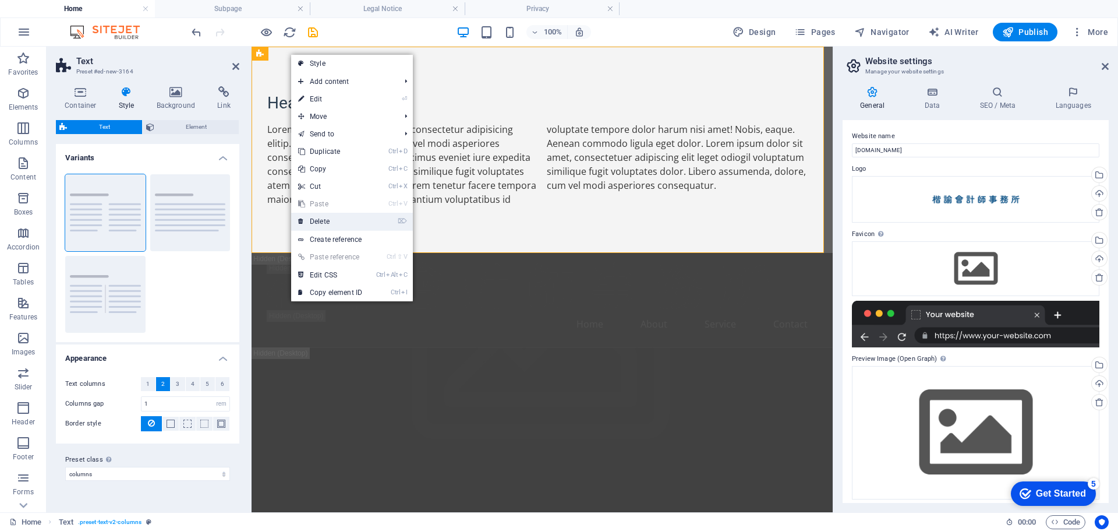
click at [348, 221] on link "⌦ Delete" at bounding box center [330, 221] width 78 height 17
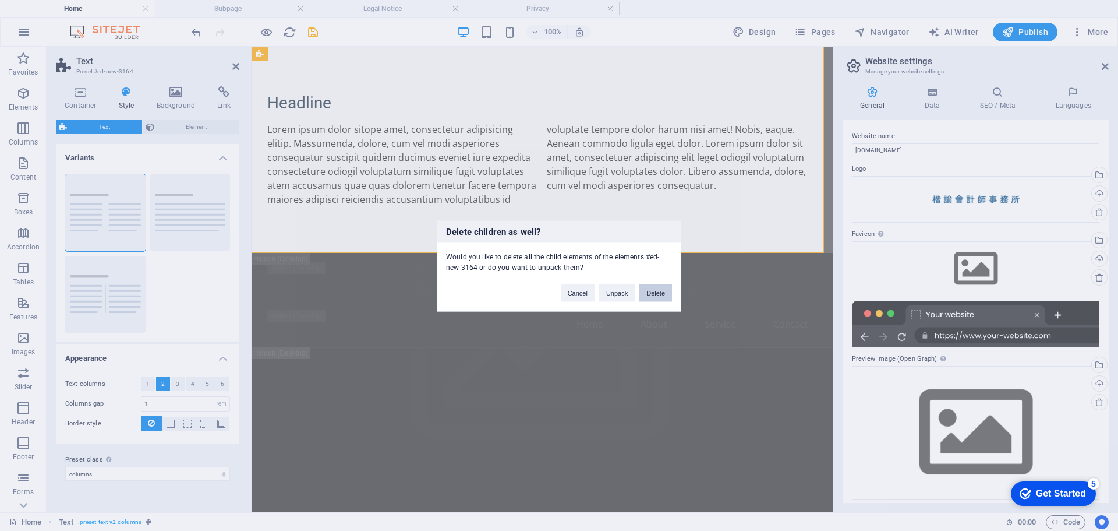
click at [656, 291] on button "Delete" at bounding box center [655, 292] width 33 height 17
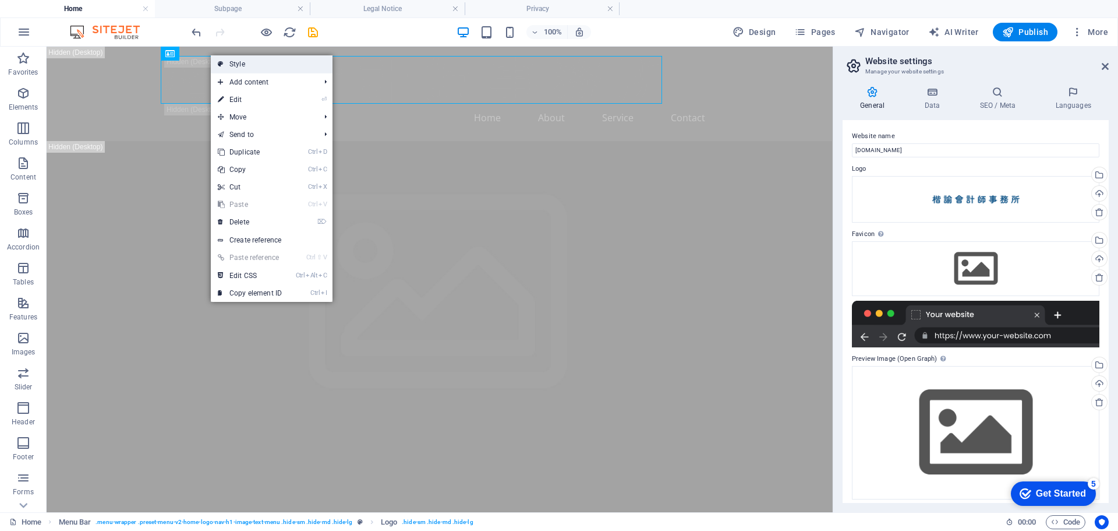
click at [243, 64] on link "Style" at bounding box center [272, 63] width 122 height 17
select select "rem"
select select "preset-menu-v2-home-logo-nav-h1-image-text-menu"
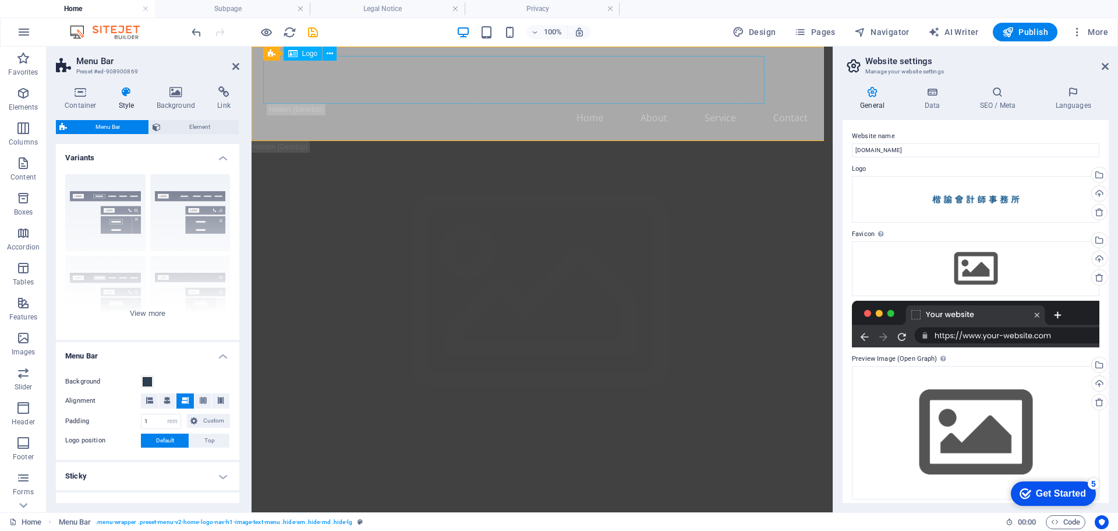
click at [300, 77] on div at bounding box center [542, 80] width 550 height 48
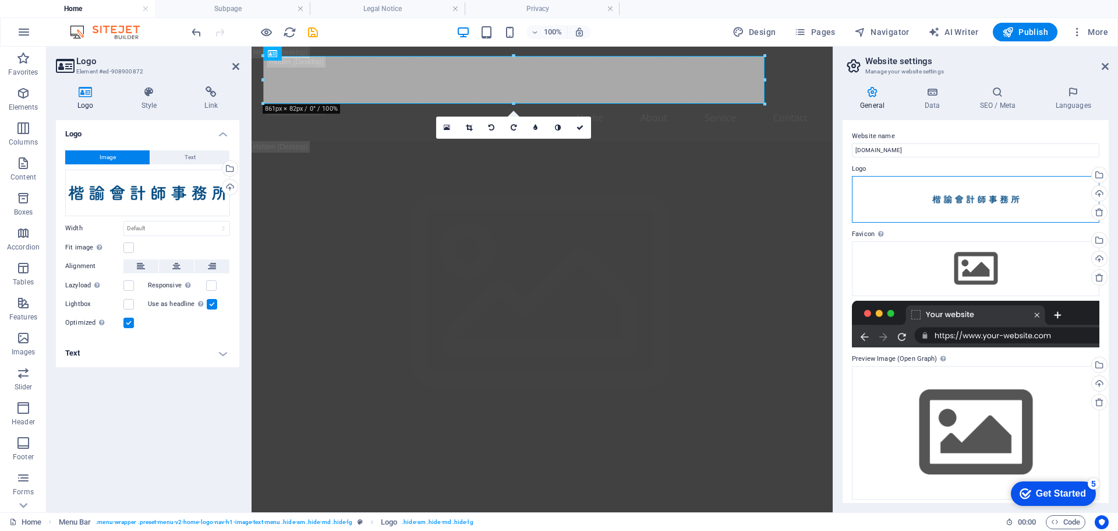
click at [935, 206] on div "Drag files here, click to choose files or select files from Files or our free s…" at bounding box center [975, 199] width 247 height 47
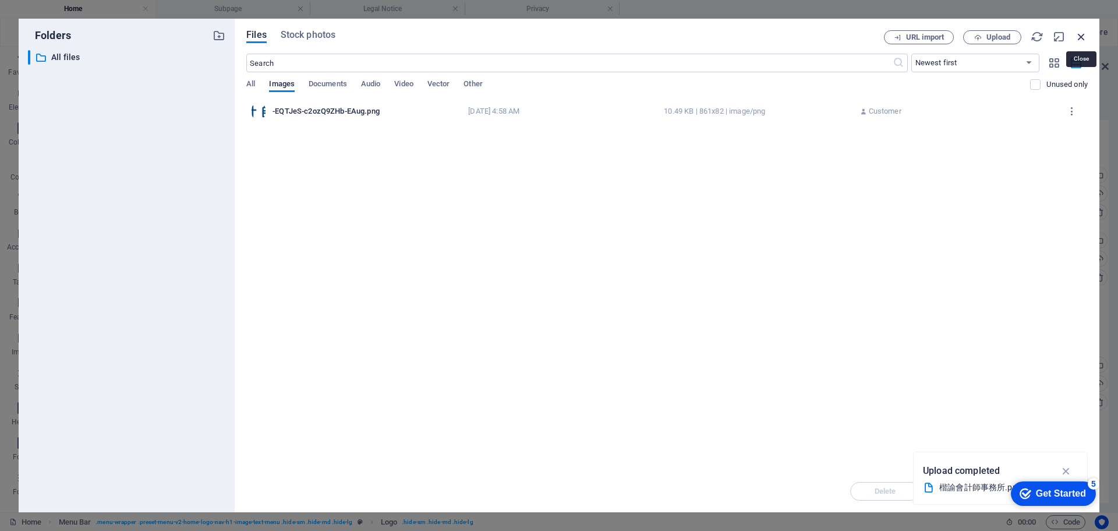
click at [1083, 37] on icon "button" at bounding box center [1081, 36] width 13 height 13
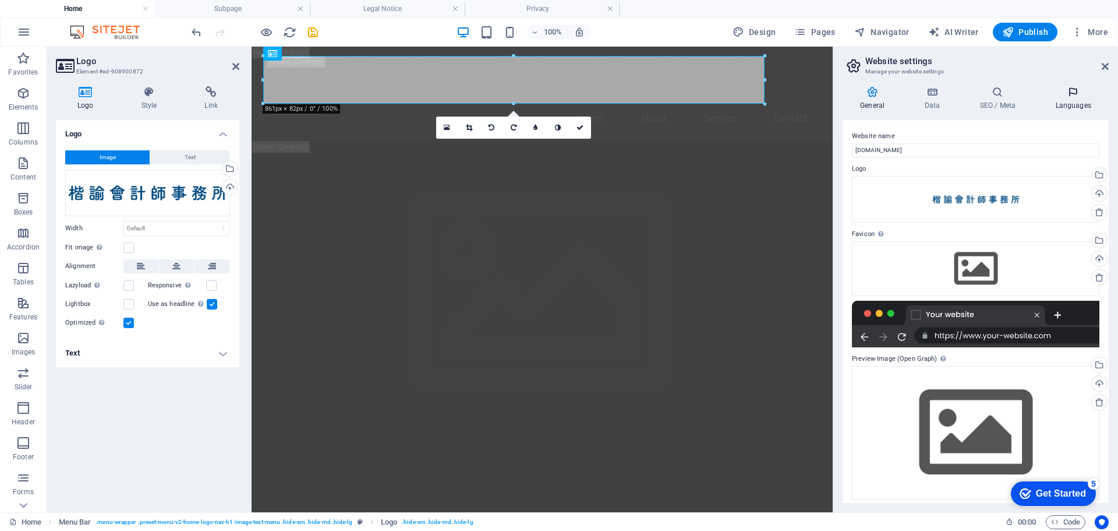
click at [1072, 107] on h4 "Languages" at bounding box center [1073, 98] width 71 height 24
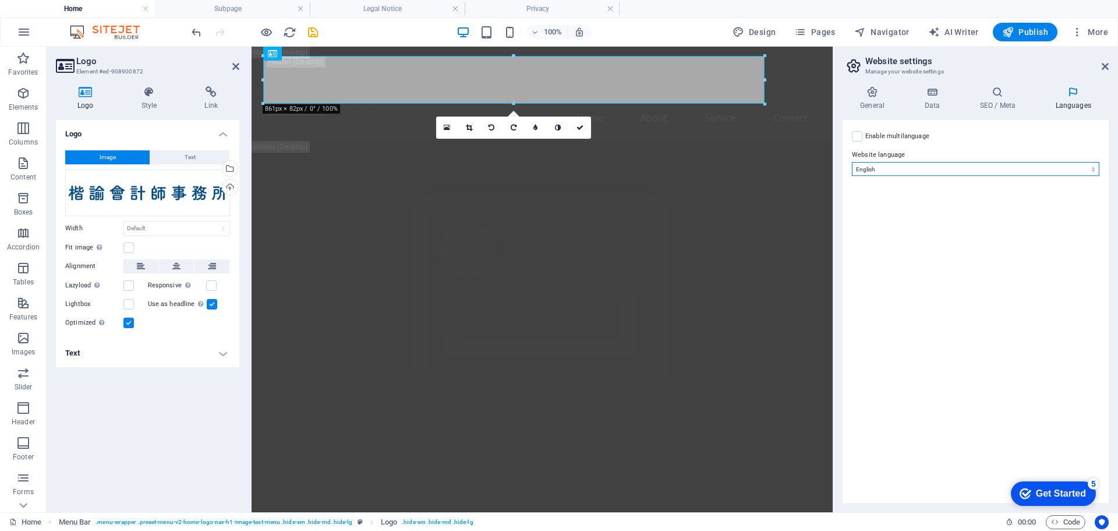
click at [1030, 170] on select "Abkhazian Afar Afrikaans Akan Albanian Amharic Arabic Aragonese Armenian Assame…" at bounding box center [975, 169] width 247 height 14
select select "30"
click at [852, 162] on select "Abkhazian Afar Afrikaans Akan Albanian Amharic Arabic Aragonese Armenian Assame…" at bounding box center [975, 169] width 247 height 14
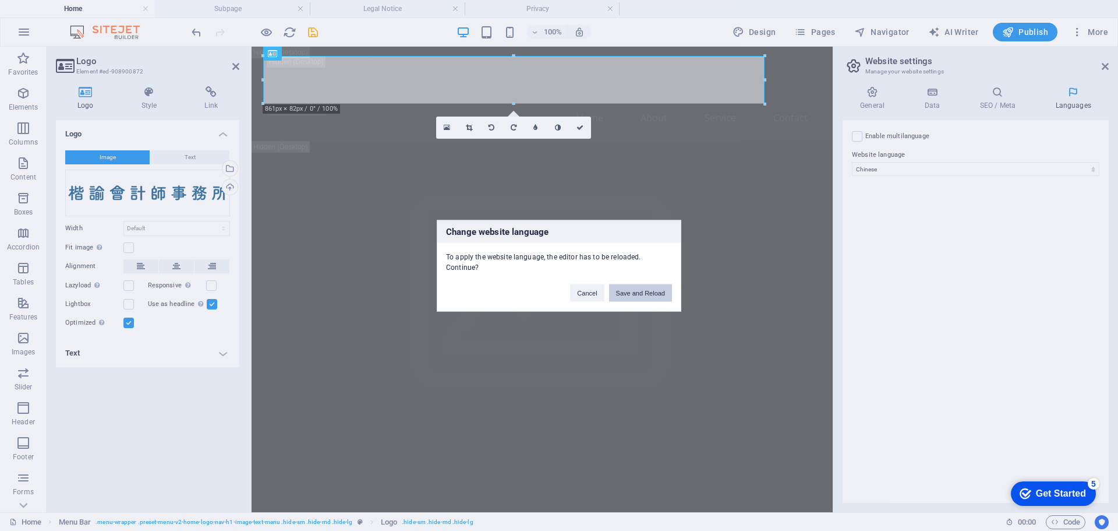
click at [642, 292] on button "Save and Reload" at bounding box center [640, 292] width 63 height 17
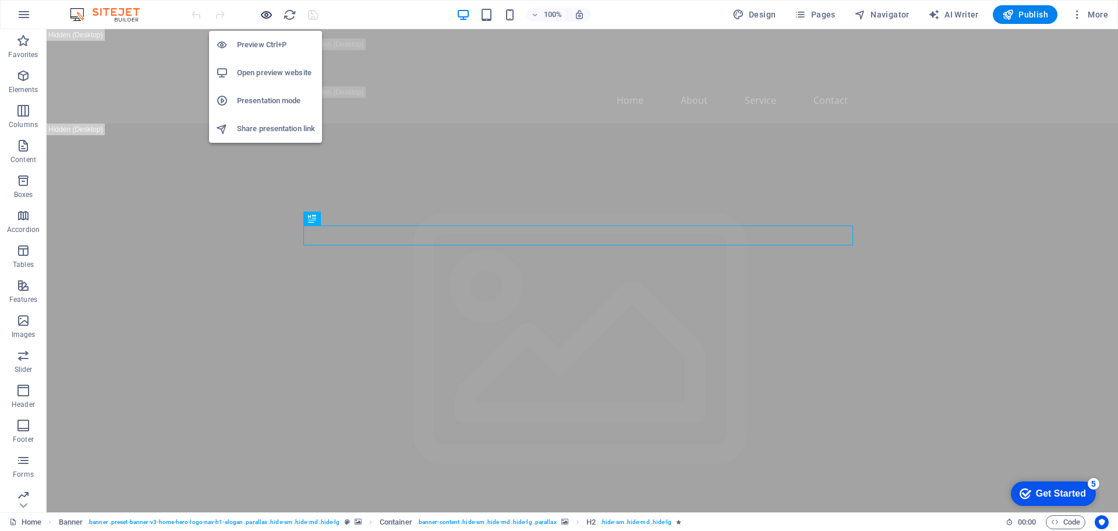
click at [0, 0] on icon "button" at bounding box center [0, 0] width 0 height 0
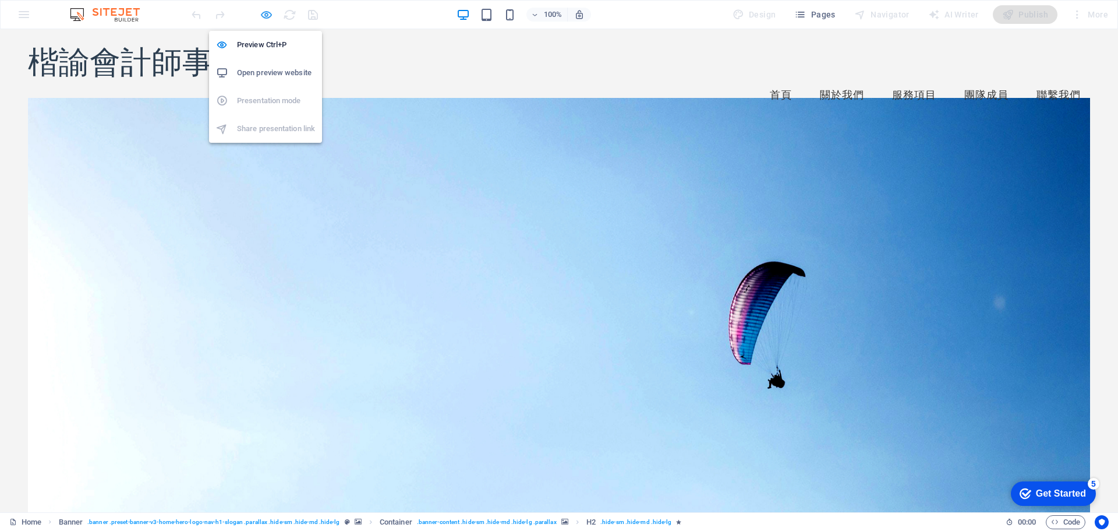
click at [0, 0] on icon "button" at bounding box center [0, 0] width 0 height 0
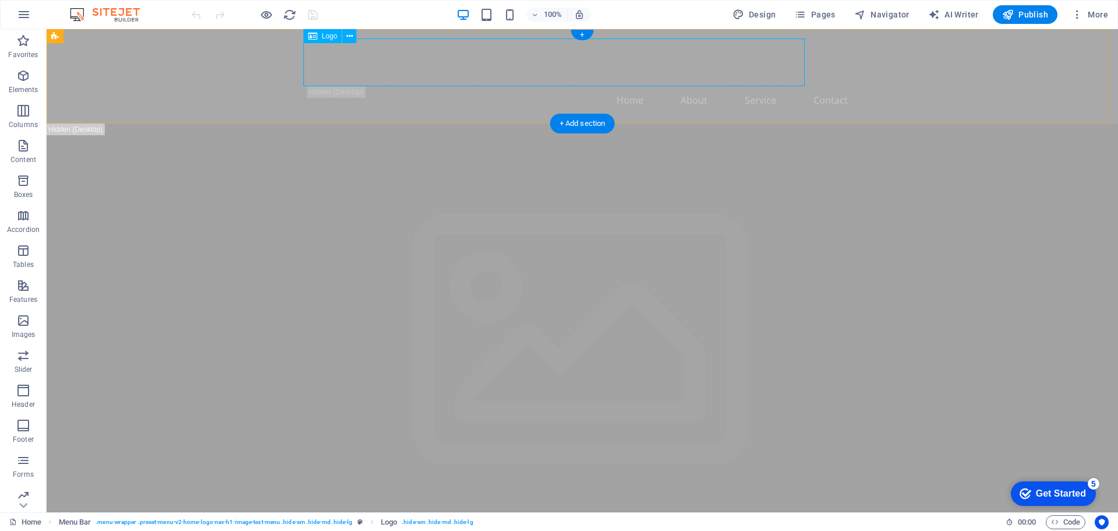
click at [327, 57] on div at bounding box center [582, 62] width 550 height 48
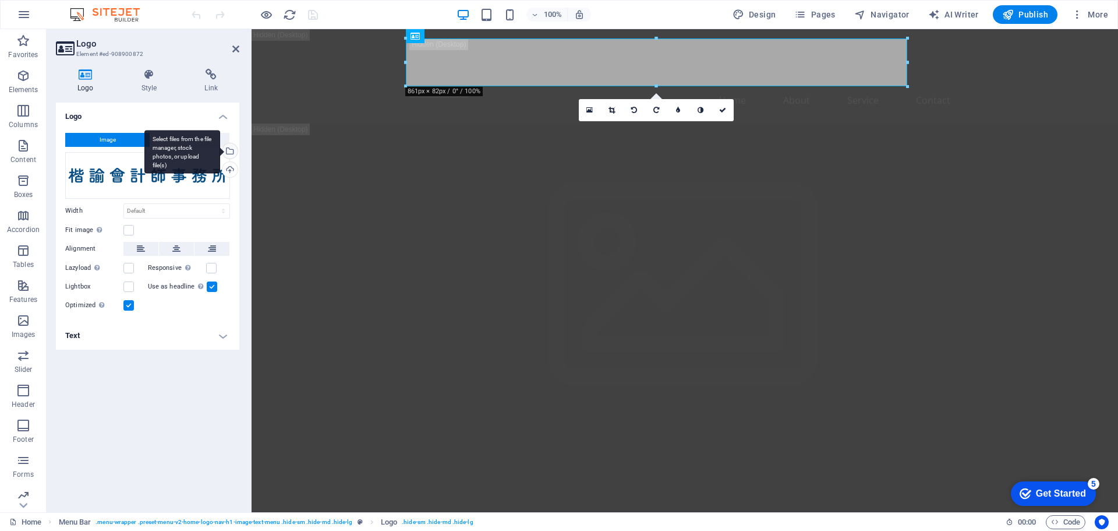
click at [235, 151] on div "Select files from the file manager, stock photos, or upload file(s)" at bounding box center [228, 151] width 17 height 17
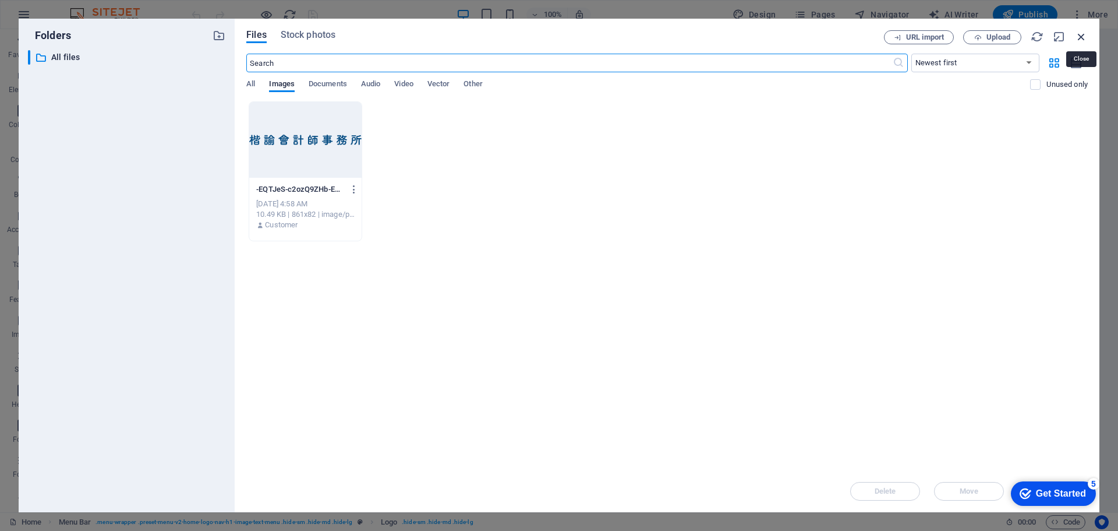
click at [1085, 40] on icon "button" at bounding box center [1081, 36] width 13 height 13
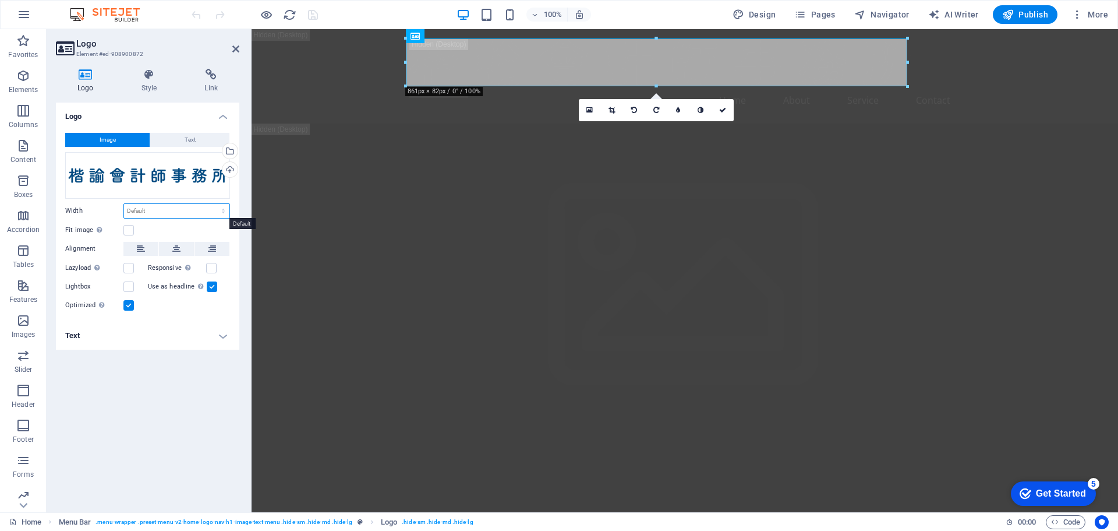
click at [192, 214] on select "Default auto px rem % em vh vw" at bounding box center [176, 211] width 105 height 14
click at [195, 210] on select "Default auto px rem % em vh vw" at bounding box center [176, 211] width 105 height 14
click at [221, 334] on h4 "Text" at bounding box center [147, 335] width 183 height 28
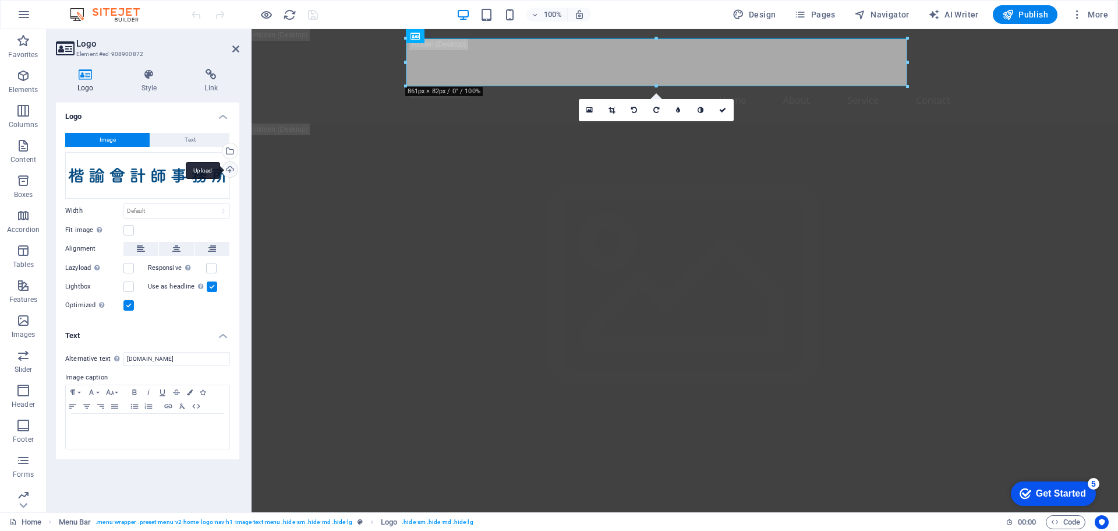
click at [237, 171] on div "Upload" at bounding box center [228, 170] width 17 height 17
click at [132, 182] on div "Drag files here, click to choose files or select files from Files or our free s…" at bounding box center [147, 175] width 165 height 47
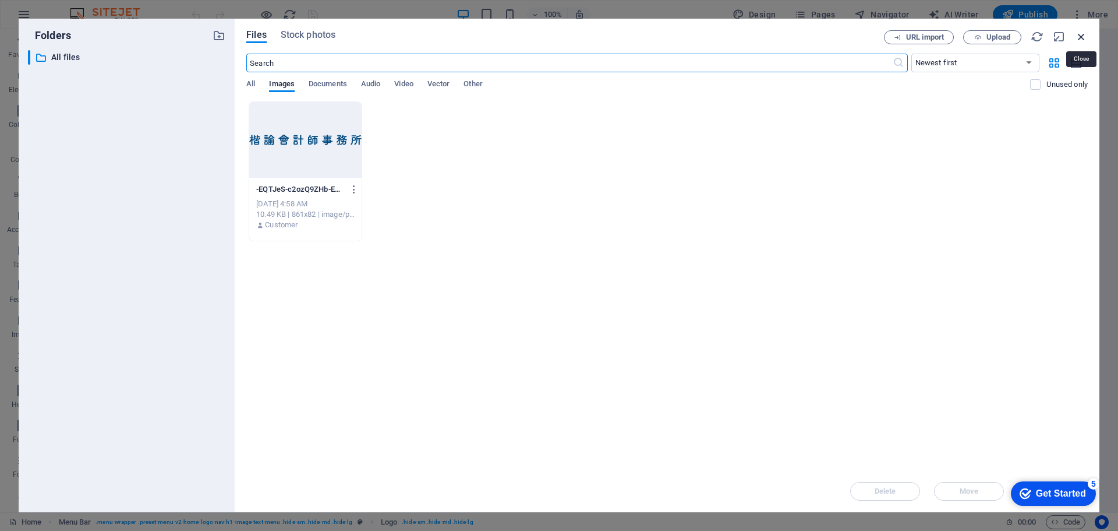
click at [1083, 36] on icon "button" at bounding box center [1081, 36] width 13 height 13
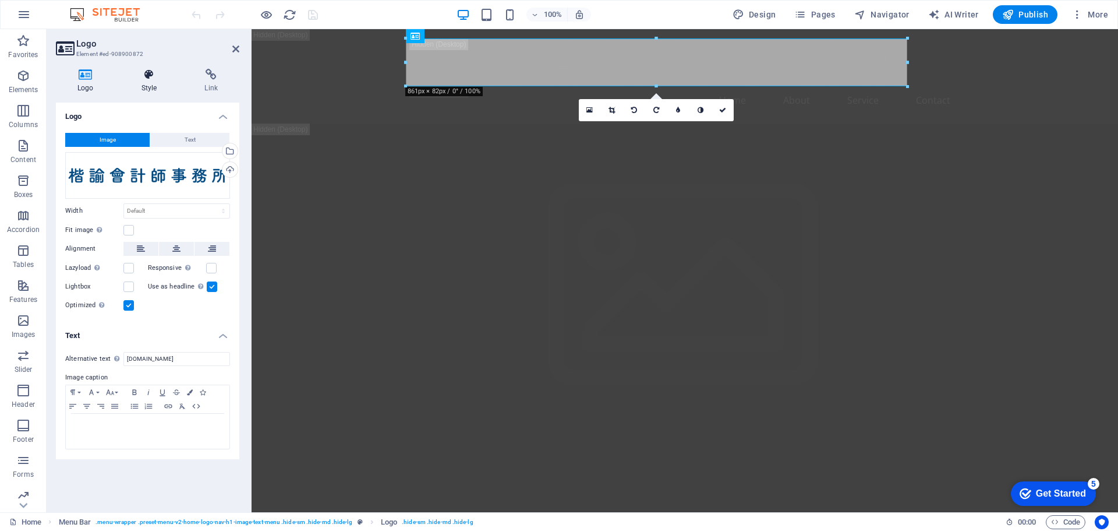
click at [142, 80] on icon at bounding box center [149, 75] width 59 height 12
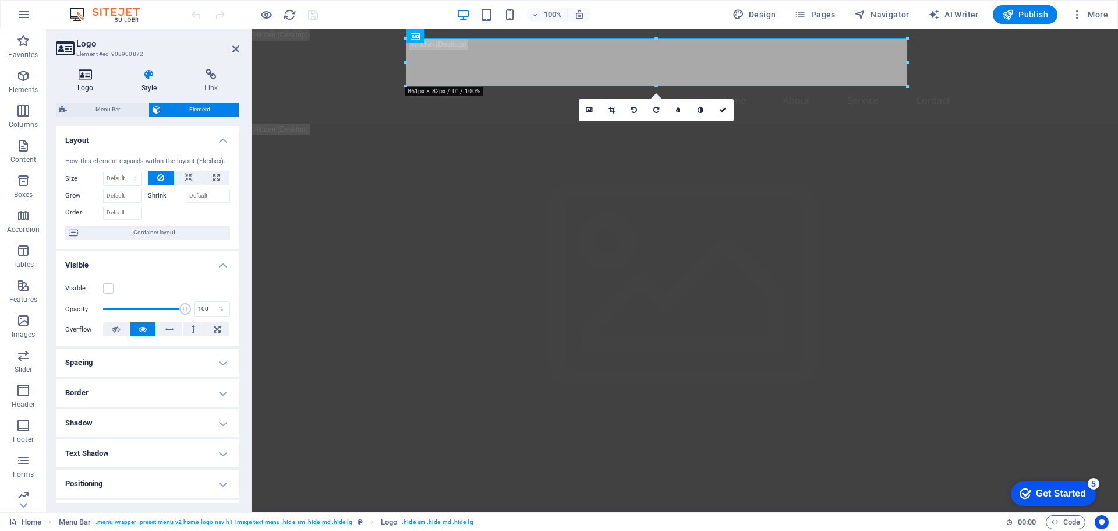
click at [83, 82] on h4 "Logo" at bounding box center [88, 81] width 64 height 24
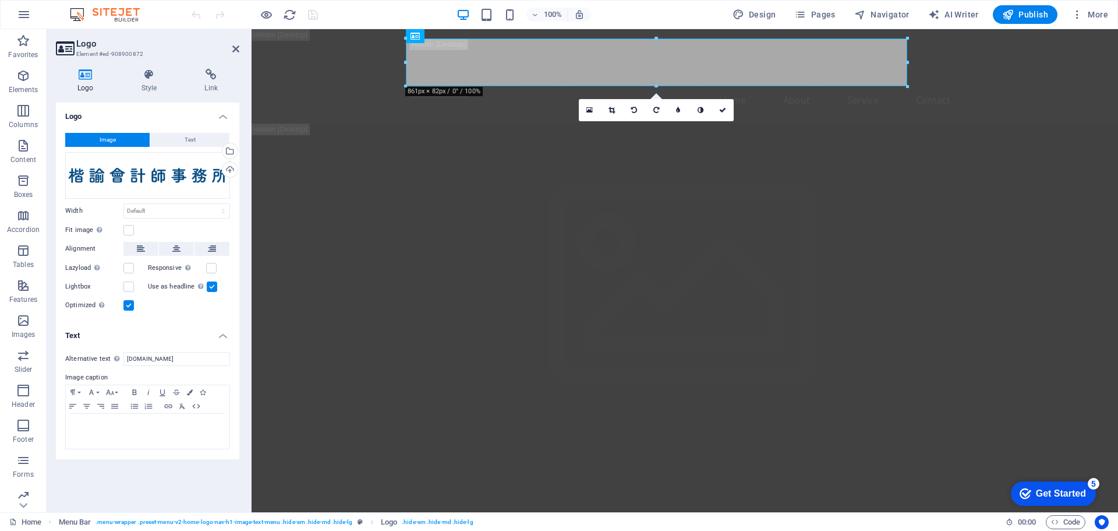
click at [210, 288] on label at bounding box center [212, 286] width 10 height 10
click at [0, 0] on input "Use as headline The image will be wrapped in an H1 headline tag. Useful for giv…" at bounding box center [0, 0] width 0 height 0
click at [210, 288] on label at bounding box center [212, 286] width 10 height 10
click at [0, 0] on input "Use as headline The image will be wrapped in an H1 headline tag. Useful for giv…" at bounding box center [0, 0] width 0 height 0
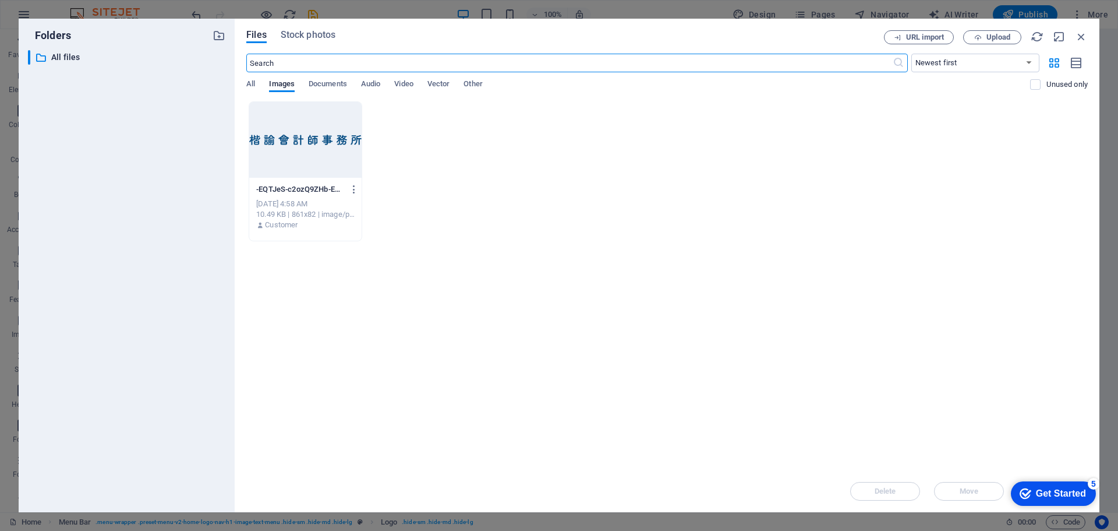
click at [1088, 34] on div "Files Stock photos URL import Upload ​ Newest first Oldest first Name (A-Z) Nam…" at bounding box center [667, 265] width 865 height 493
click at [1083, 36] on icon "button" at bounding box center [1081, 36] width 13 height 13
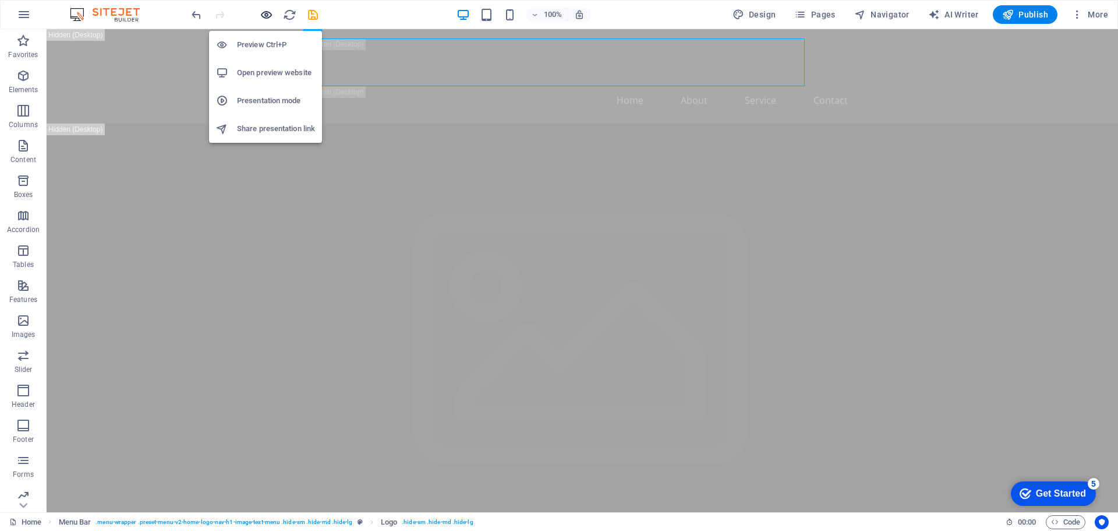
click at [0, 0] on icon "button" at bounding box center [0, 0] width 0 height 0
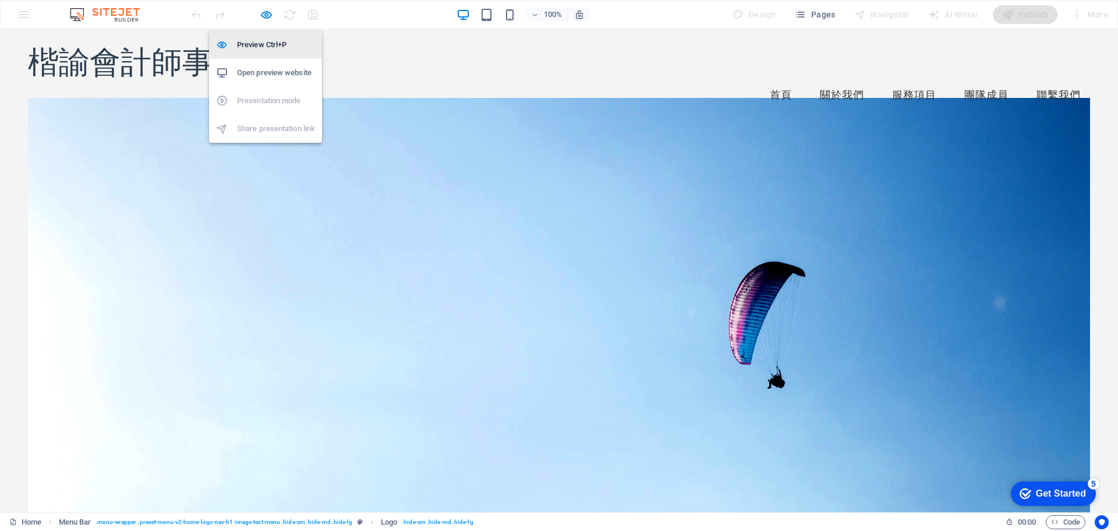
click at [265, 43] on h6 "Preview Ctrl+P" at bounding box center [276, 45] width 78 height 14
